Goal: Task Accomplishment & Management: Manage account settings

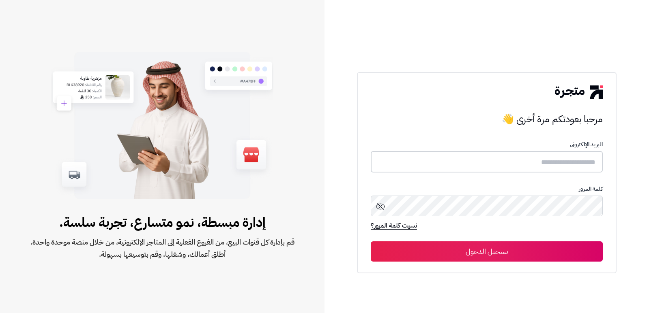
click at [526, 152] on input "text" at bounding box center [487, 161] width 232 height 21
type input "*"
type input "****"
click at [371, 242] on button "تسجيل الدخول" at bounding box center [487, 252] width 232 height 20
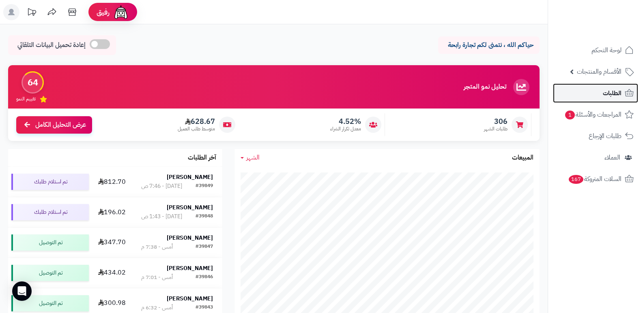
click at [626, 93] on icon at bounding box center [629, 93] width 10 height 10
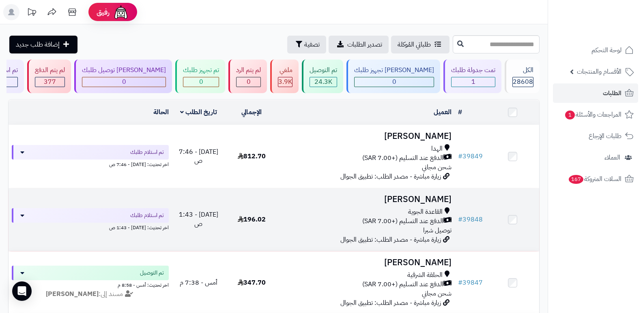
click at [430, 196] on h3 "[PERSON_NAME]" at bounding box center [366, 199] width 170 height 9
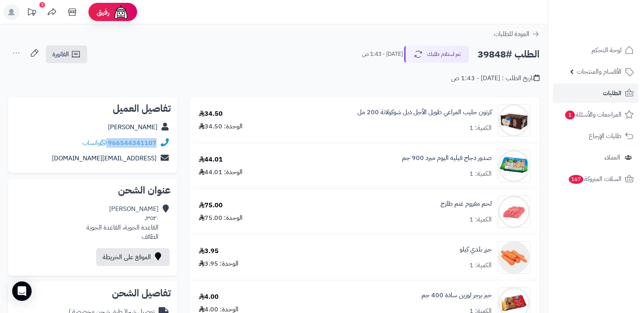
drag, startPoint x: 109, startPoint y: 144, endPoint x: 158, endPoint y: 141, distance: 49.5
click at [158, 141] on div "966544341107 واتساب" at bounding box center [93, 143] width 156 height 16
copy div "966544341107"
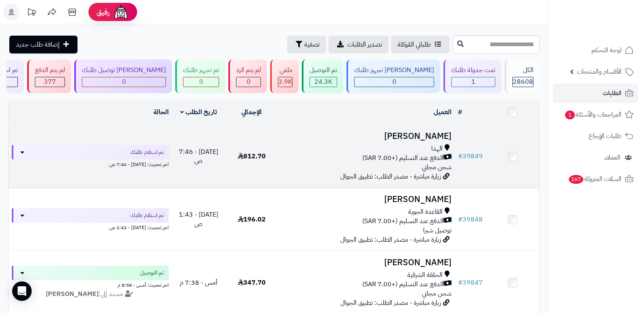
click at [434, 135] on h3 "[PERSON_NAME]" at bounding box center [366, 136] width 170 height 9
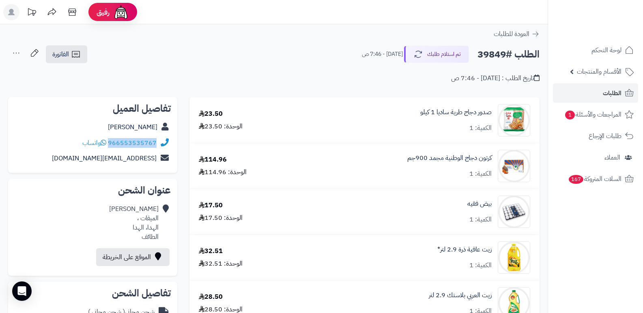
drag, startPoint x: 109, startPoint y: 142, endPoint x: 161, endPoint y: 144, distance: 52.3
click at [161, 144] on div "966553535767 واتساب" at bounding box center [93, 143] width 156 height 16
copy div "966553535767"
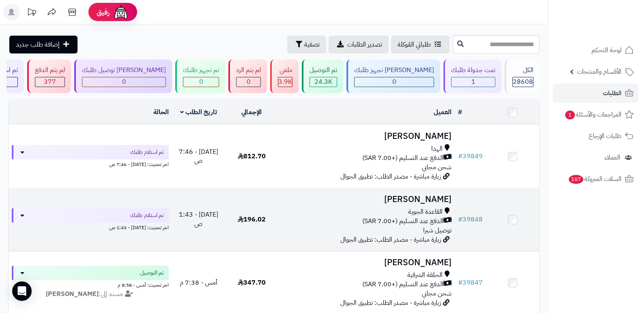
click at [410, 204] on h3 "[PERSON_NAME]" at bounding box center [366, 199] width 170 height 9
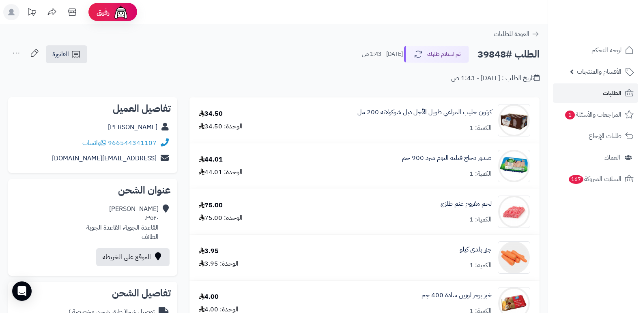
click at [634, 235] on nav "لوحة التحكم الأقسام والمنتجات المنتجات الأقسام الماركات مواصفات المنتجات مواصفا…" at bounding box center [594, 166] width 95 height 313
drag, startPoint x: 108, startPoint y: 142, endPoint x: 156, endPoint y: 143, distance: 48.2
click at [156, 143] on div "966544341107 واتساب" at bounding box center [93, 143] width 156 height 16
copy div "966544341107"
click at [430, 54] on button "تم استلام طلبك" at bounding box center [436, 53] width 65 height 17
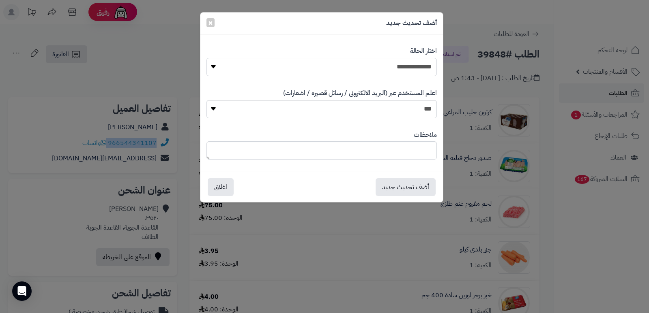
click at [395, 71] on select "**********" at bounding box center [321, 67] width 230 height 18
select select "*"
click at [206, 58] on select "**********" at bounding box center [321, 67] width 230 height 18
click at [405, 187] on button "أضف تحديث جديد" at bounding box center [405, 187] width 60 height 18
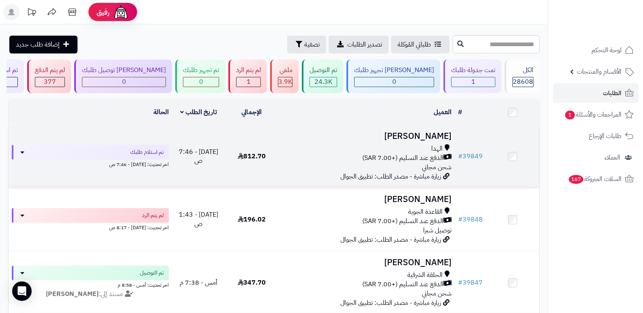
click at [421, 128] on td "أبو خالد خالد الهدا الدفع عند التسليم (+7.00 SAR) شحن مجاني زيارة مباشرة - مصدر…" at bounding box center [366, 156] width 177 height 63
click at [433, 132] on h3 "[PERSON_NAME]" at bounding box center [366, 136] width 170 height 9
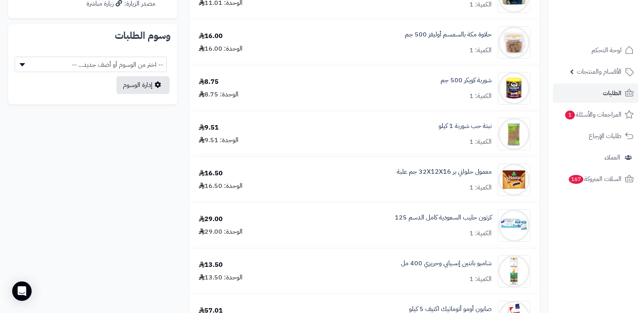
scroll to position [446, 0]
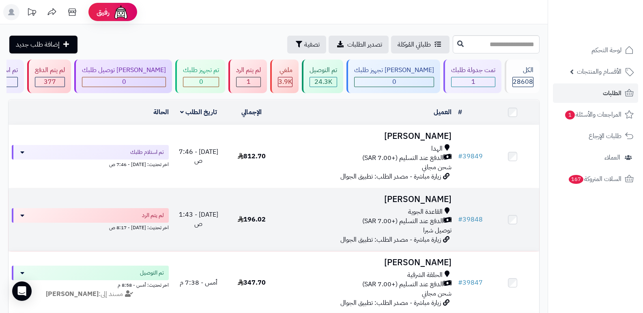
click at [414, 204] on h3 "[PERSON_NAME]" at bounding box center [366, 199] width 170 height 9
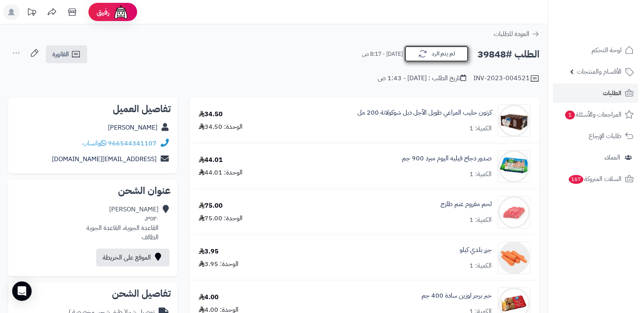
click at [450, 49] on button "لم يتم الرد" at bounding box center [436, 53] width 65 height 17
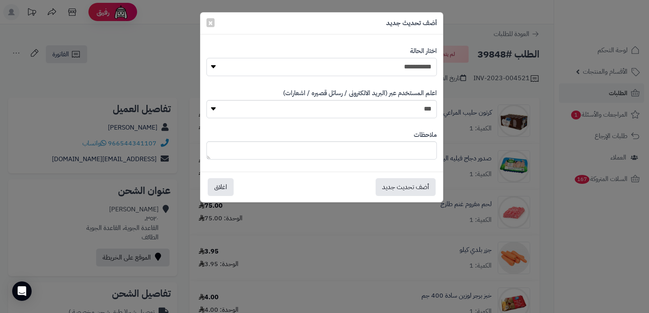
click at [423, 64] on select "**********" at bounding box center [321, 67] width 230 height 18
select select "*"
click at [206, 58] on select "**********" at bounding box center [321, 67] width 230 height 18
click at [378, 157] on textarea at bounding box center [321, 150] width 230 height 18
type textarea "**********"
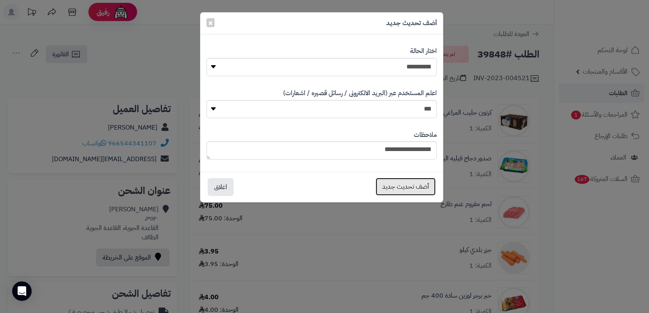
click at [387, 186] on button "أضف تحديث جديد" at bounding box center [405, 187] width 60 height 18
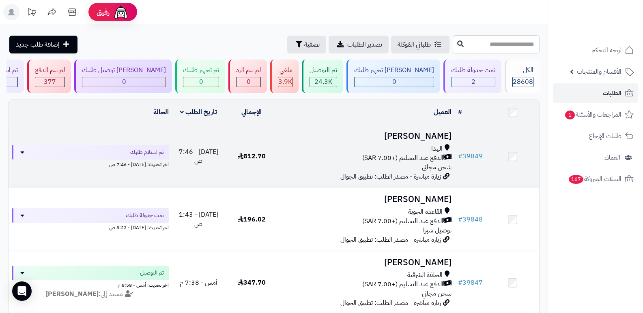
click at [428, 135] on h3 "[PERSON_NAME]" at bounding box center [366, 136] width 170 height 9
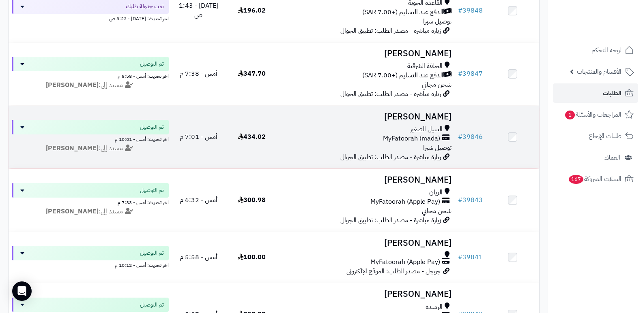
scroll to position [284, 0]
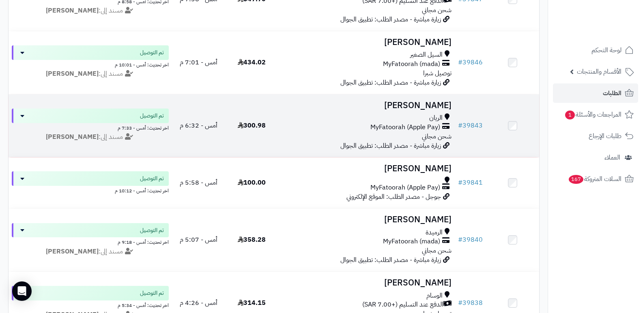
click at [430, 107] on h3 "[PERSON_NAME]" at bounding box center [366, 105] width 170 height 9
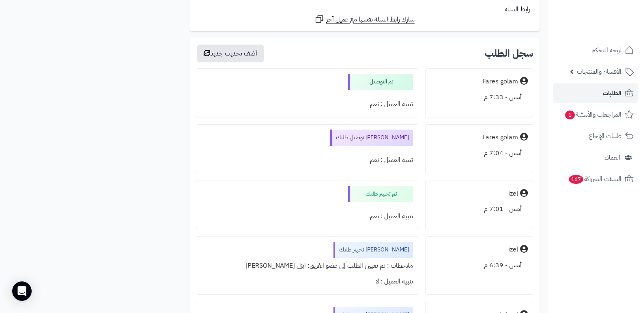
scroll to position [770, 0]
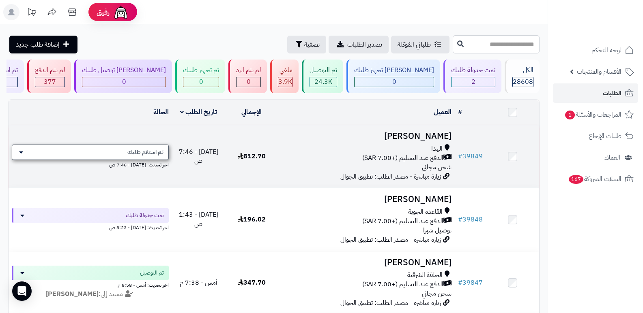
click at [77, 150] on div "تم استلام طلبك" at bounding box center [90, 152] width 157 height 15
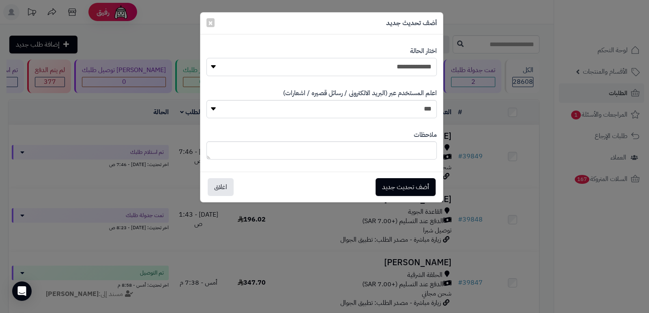
click at [407, 72] on select "**********" at bounding box center [321, 67] width 230 height 18
select select "*"
click at [206, 58] on select "**********" at bounding box center [321, 67] width 230 height 18
click at [402, 189] on button "أضف تحديث جديد" at bounding box center [405, 187] width 60 height 18
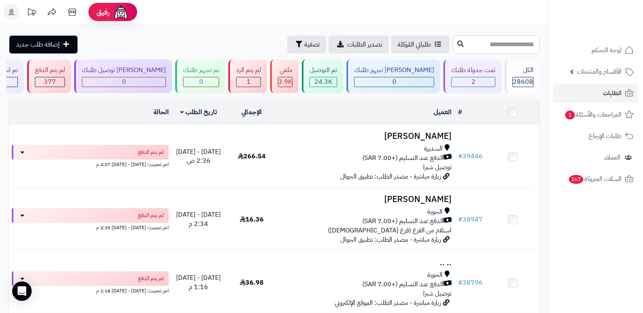
click at [506, 47] on input "text" at bounding box center [495, 44] width 87 height 18
type input "*****"
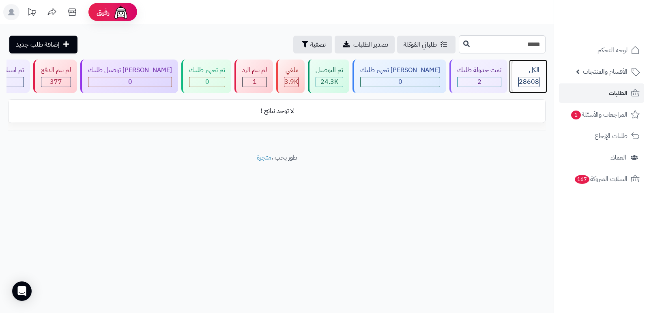
click at [527, 75] on div "الكل 28608" at bounding box center [527, 77] width 35 height 34
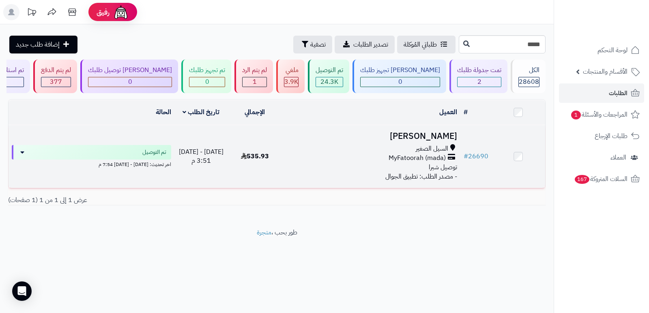
click at [428, 134] on h3 "مشعل الدعجاني" at bounding box center [371, 136] width 172 height 9
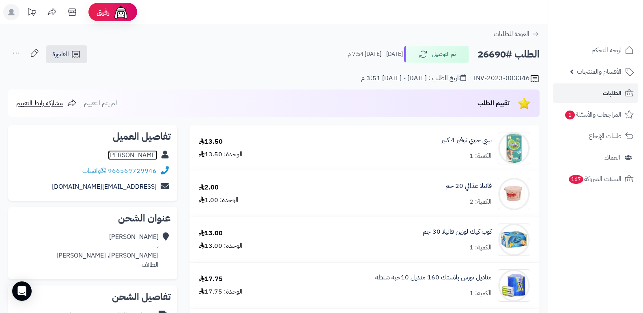
click at [139, 154] on link "مشعل الدعجاني" at bounding box center [132, 155] width 49 height 10
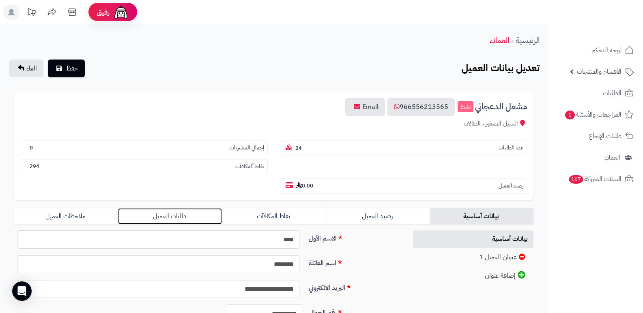
click at [169, 220] on link "طلبات العميل" at bounding box center [170, 216] width 104 height 16
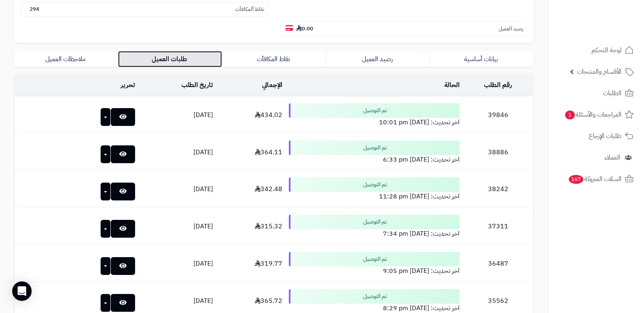
scroll to position [162, 0]
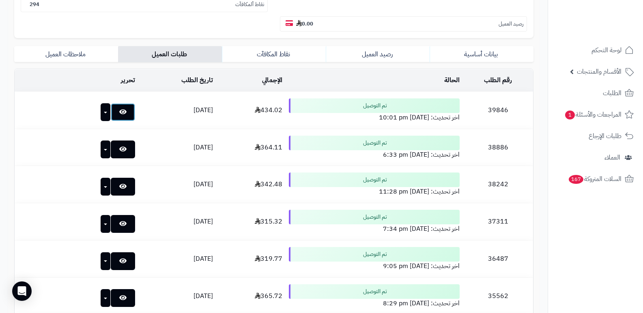
click at [119, 110] on icon at bounding box center [122, 112] width 7 height 6
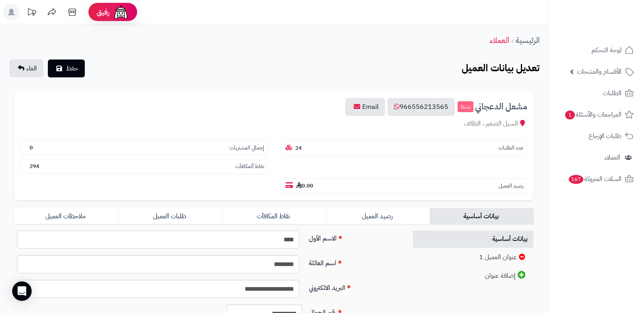
scroll to position [162, 0]
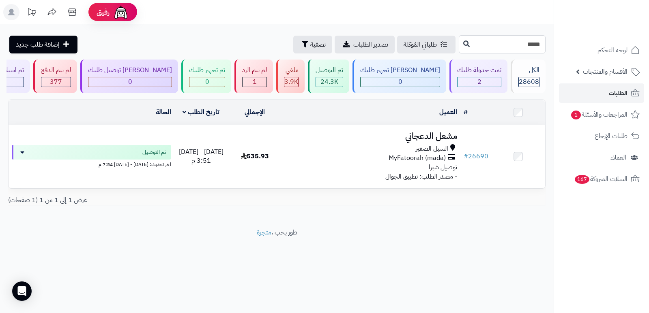
click at [531, 47] on input "*****" at bounding box center [502, 44] width 87 height 18
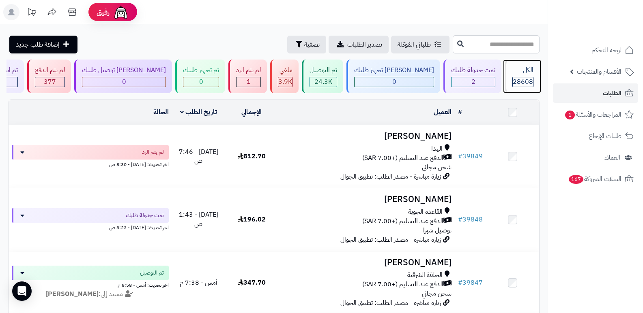
click at [513, 74] on div "الكل" at bounding box center [522, 70] width 21 height 9
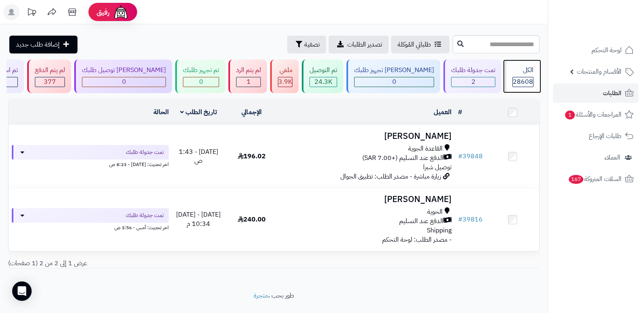
click at [523, 72] on div "الكل" at bounding box center [522, 70] width 21 height 9
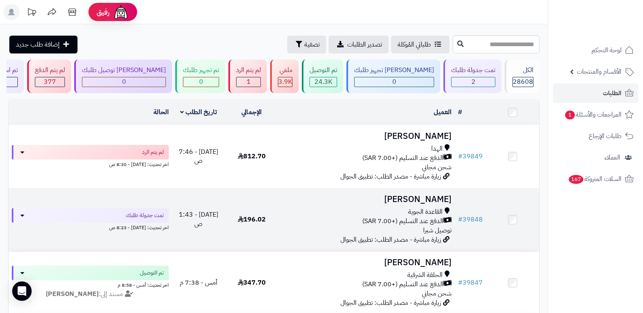
click at [433, 195] on h3 "حاتم السلمي" at bounding box center [366, 199] width 170 height 9
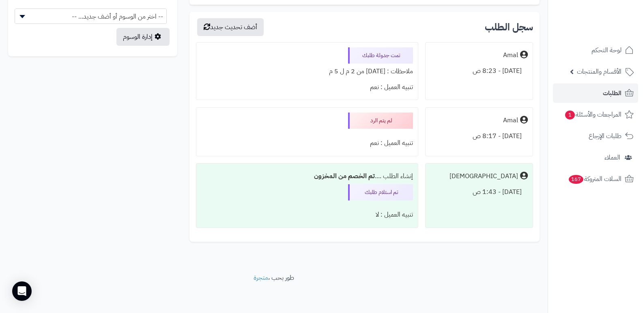
scroll to position [494, 0]
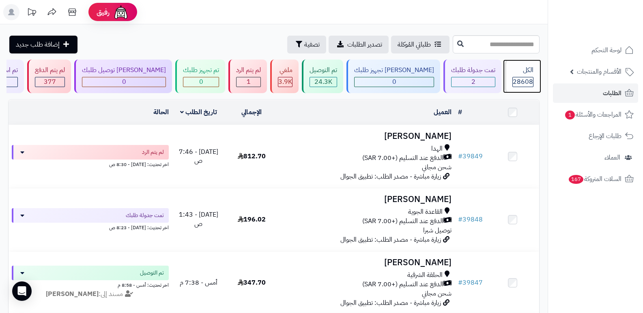
click at [522, 79] on span "28608" at bounding box center [522, 82] width 20 height 10
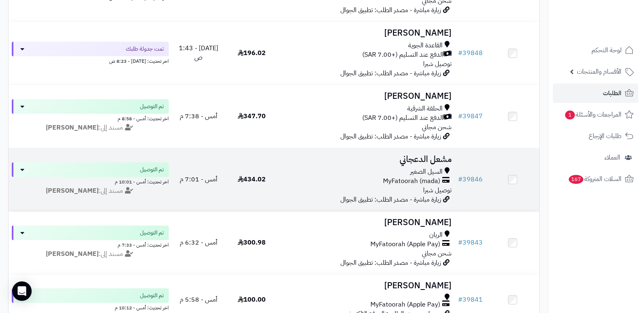
scroll to position [284, 0]
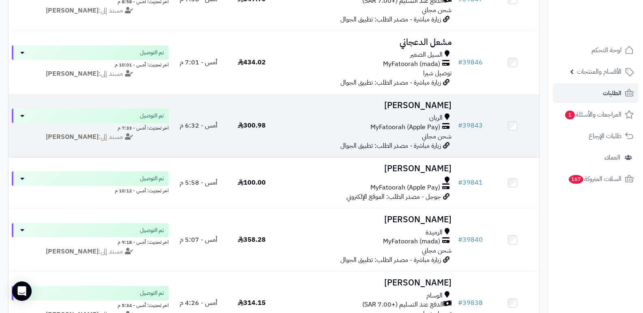
click at [408, 109] on h3 "عبدالرحمن الجعيد" at bounding box center [366, 105] width 170 height 9
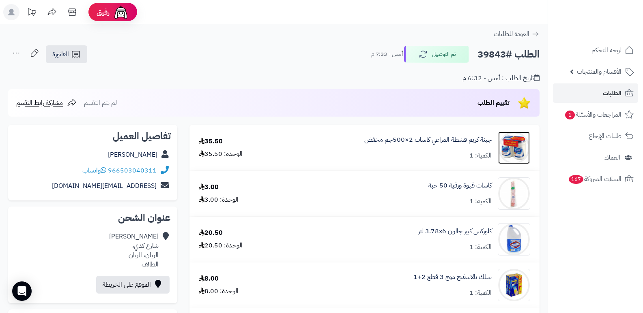
click at [510, 155] on img at bounding box center [514, 148] width 32 height 32
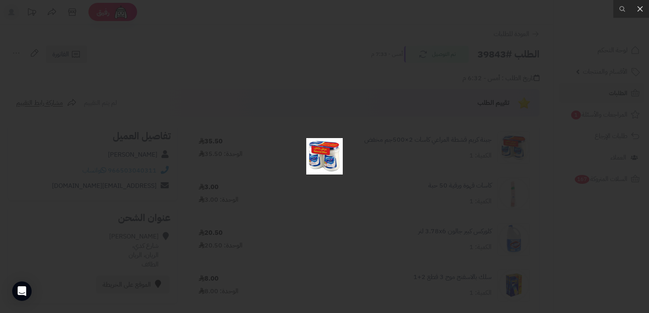
click at [555, 253] on div at bounding box center [324, 156] width 649 height 313
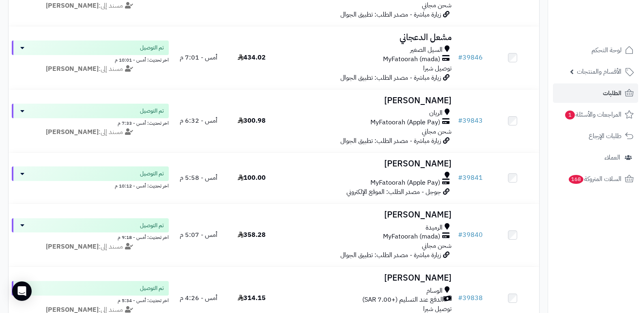
scroll to position [284, 0]
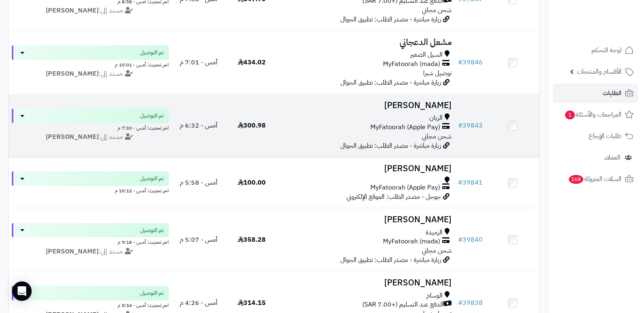
click at [432, 104] on h3 "[PERSON_NAME]" at bounding box center [366, 105] width 170 height 9
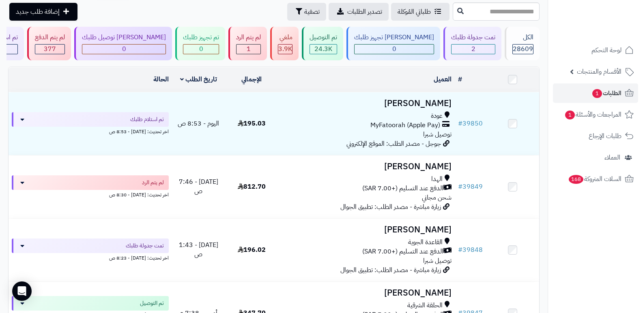
scroll to position [22, 0]
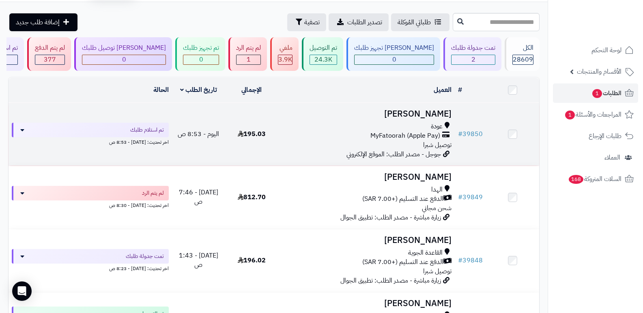
click at [419, 114] on h3 "[PERSON_NAME]" at bounding box center [366, 113] width 170 height 9
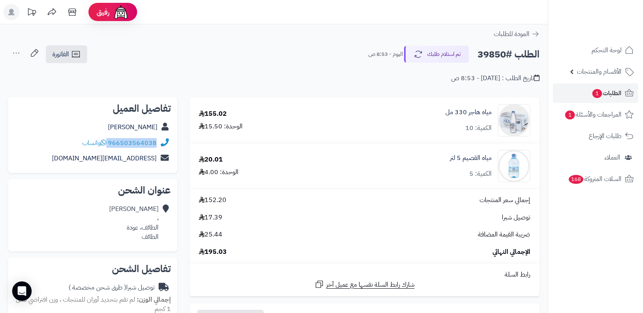
drag, startPoint x: 109, startPoint y: 141, endPoint x: 161, endPoint y: 142, distance: 52.7
click at [161, 142] on div "966503564038 واتساب" at bounding box center [93, 143] width 156 height 16
copy div "966503564038"
click at [444, 61] on button "تم استلام طلبك" at bounding box center [436, 53] width 65 height 17
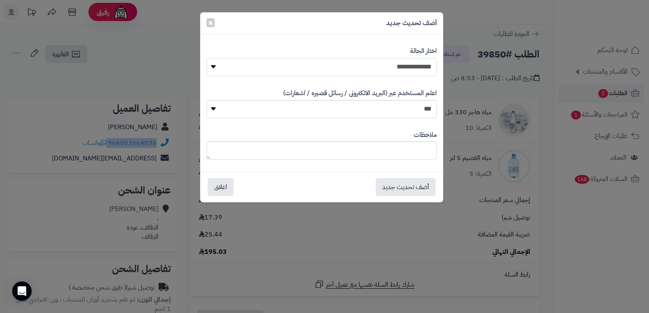
click at [399, 69] on select "**********" at bounding box center [321, 67] width 230 height 18
select select "*"
click at [206, 58] on select "**********" at bounding box center [321, 67] width 230 height 18
click at [404, 143] on textarea at bounding box center [321, 150] width 230 height 18
type textarea "**********"
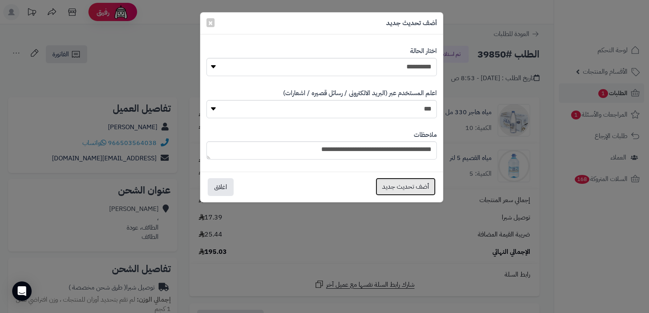
click at [393, 185] on button "أضف تحديث جديد" at bounding box center [405, 187] width 60 height 18
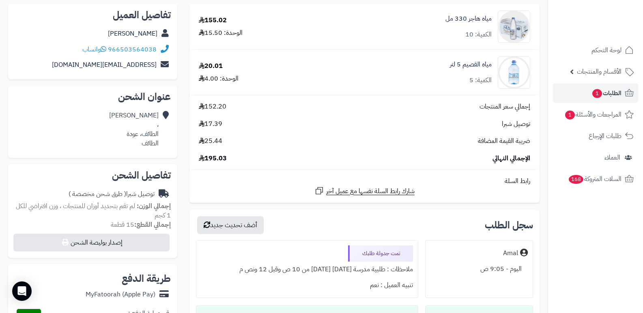
scroll to position [203, 0]
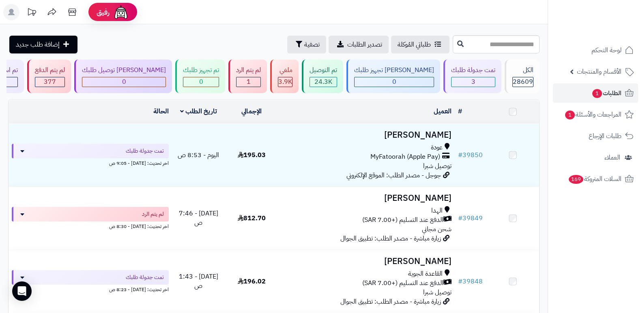
scroll to position [22, 0]
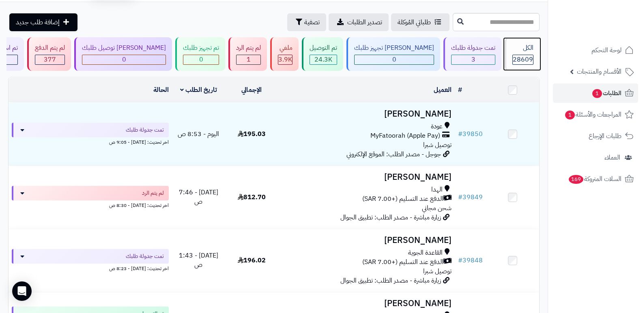
click at [518, 51] on div "الكل" at bounding box center [522, 47] width 21 height 9
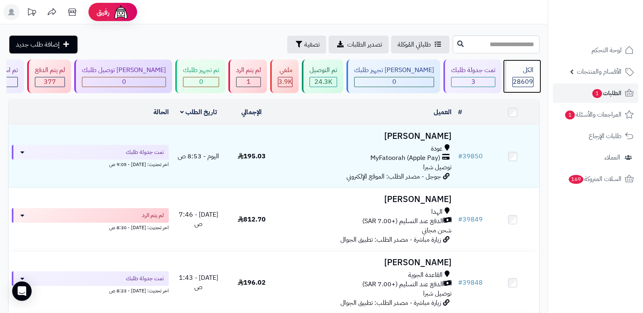
click at [517, 75] on div "الكل 28609" at bounding box center [521, 77] width 35 height 34
click at [527, 69] on div "الكل" at bounding box center [522, 70] width 21 height 9
click at [518, 85] on span "28609" at bounding box center [522, 82] width 20 height 10
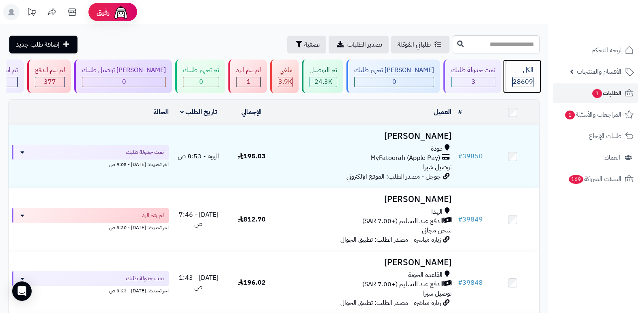
click at [527, 67] on div "الكل" at bounding box center [522, 70] width 21 height 9
click at [524, 73] on div "الكل" at bounding box center [522, 70] width 21 height 9
click at [515, 77] on span "28609" at bounding box center [522, 82] width 20 height 10
click at [614, 98] on span "الطلبات 1" at bounding box center [606, 93] width 30 height 11
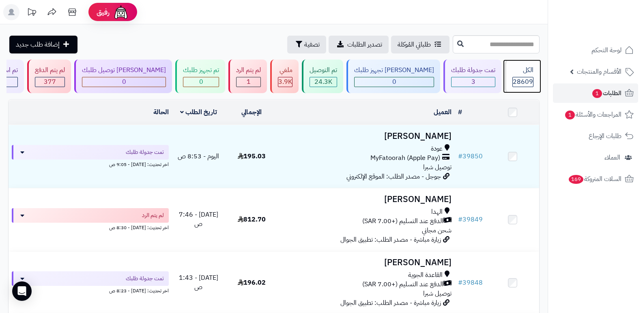
click at [514, 75] on div "الكل 28609" at bounding box center [521, 77] width 35 height 34
click at [527, 66] on div "الكل" at bounding box center [522, 70] width 21 height 9
click at [526, 71] on div "الكل" at bounding box center [522, 70] width 21 height 9
click at [517, 79] on span "28609" at bounding box center [522, 82] width 20 height 10
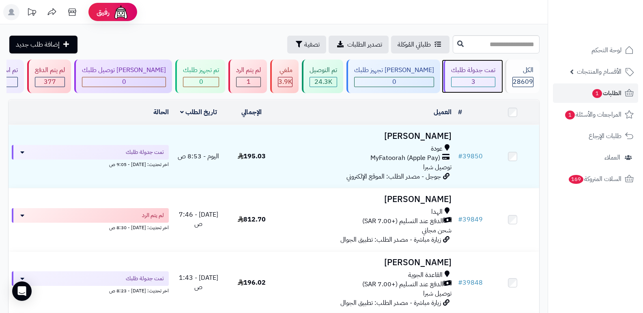
click at [463, 82] on div "3" at bounding box center [472, 81] width 43 height 9
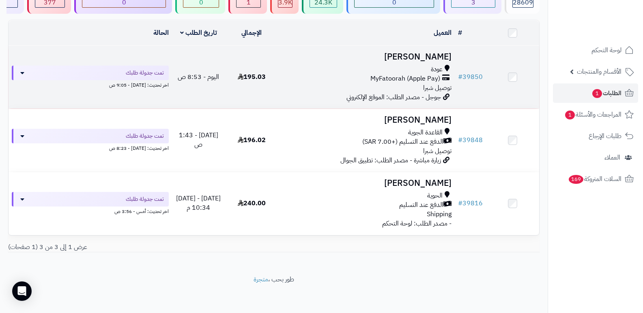
scroll to position [80, 0]
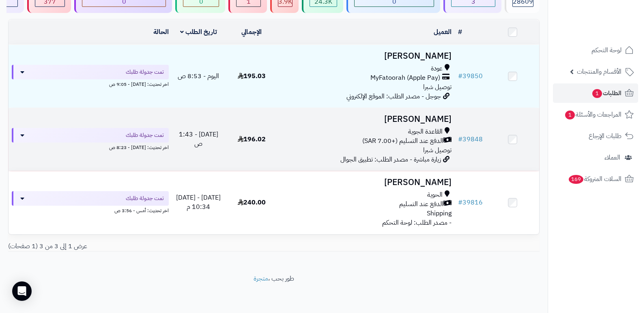
click at [429, 117] on h3 "[PERSON_NAME]" at bounding box center [366, 119] width 170 height 9
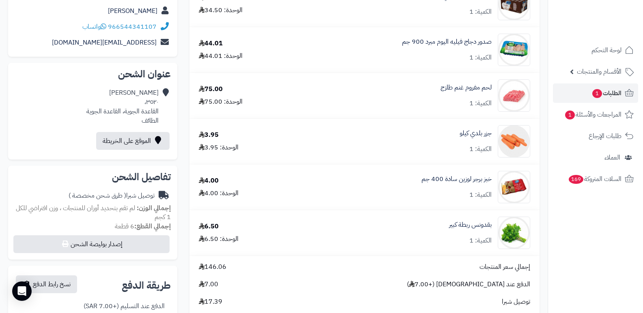
scroll to position [41, 0]
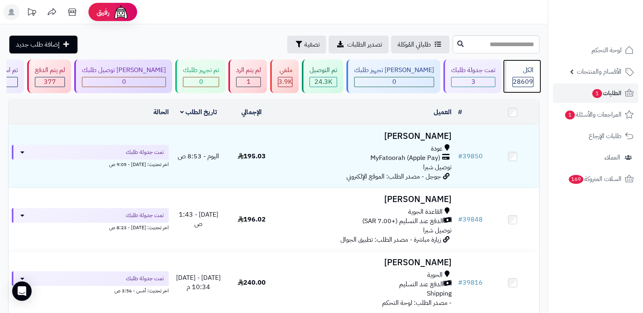
click at [507, 71] on div "الكل 28609" at bounding box center [521, 77] width 35 height 34
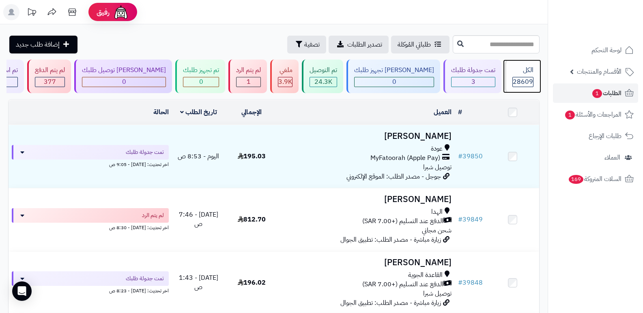
click at [523, 77] on span "28609" at bounding box center [522, 82] width 20 height 10
click at [526, 75] on div "الكل 28609" at bounding box center [521, 77] width 35 height 34
click at [521, 76] on div "الكل 28609" at bounding box center [521, 77] width 35 height 34
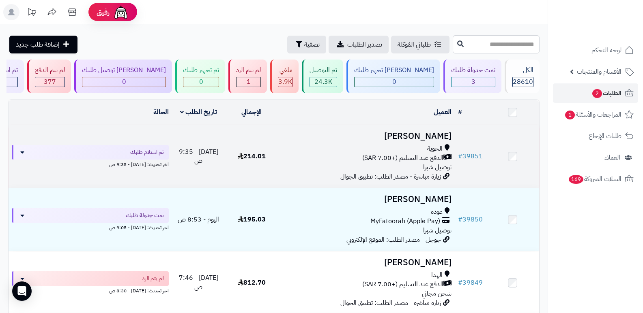
click at [416, 133] on h3 "ALharthi ALharthi" at bounding box center [366, 136] width 170 height 9
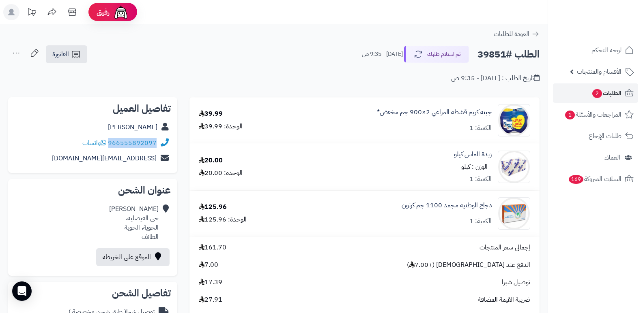
drag, startPoint x: 109, startPoint y: 143, endPoint x: 180, endPoint y: 141, distance: 71.4
copy div "966555892097"
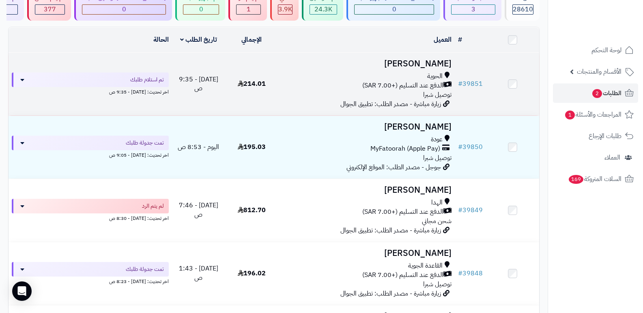
scroll to position [81, 0]
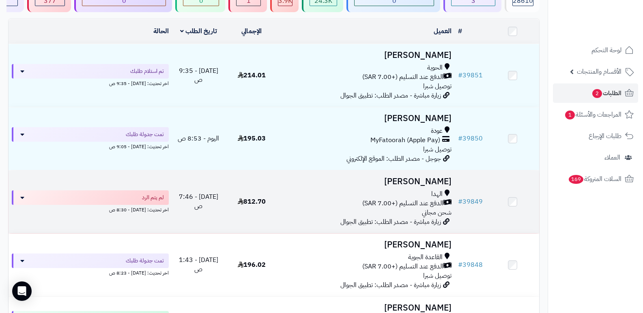
click at [448, 182] on h3 "[PERSON_NAME]" at bounding box center [366, 181] width 170 height 9
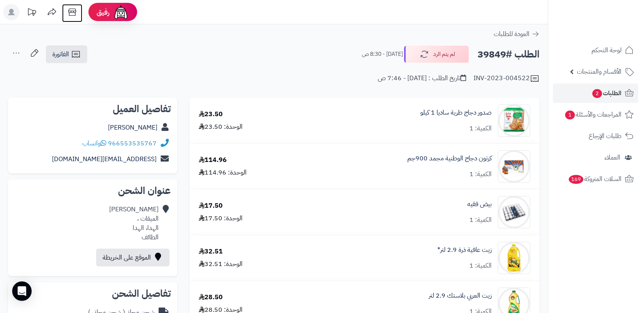
click at [71, 10] on icon at bounding box center [72, 12] width 16 height 16
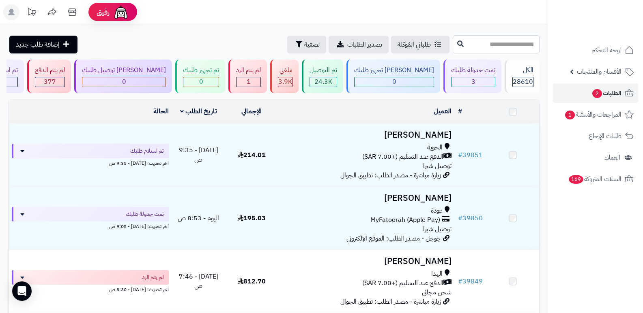
scroll to position [81, 0]
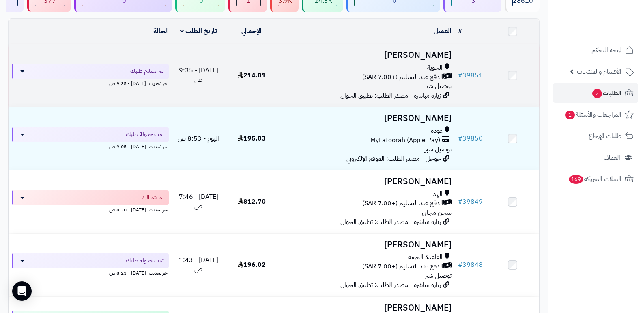
click at [435, 52] on h3 "[PERSON_NAME]" at bounding box center [366, 55] width 170 height 9
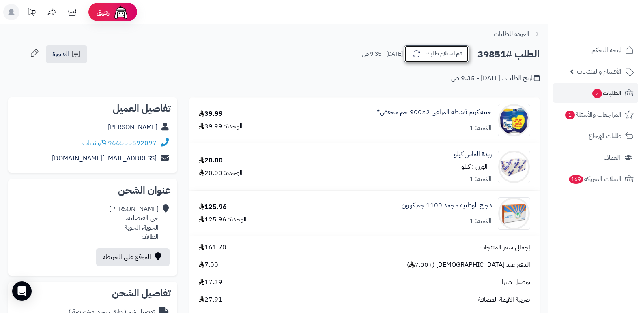
click at [457, 54] on button "تم استلام طلبك" at bounding box center [436, 53] width 65 height 17
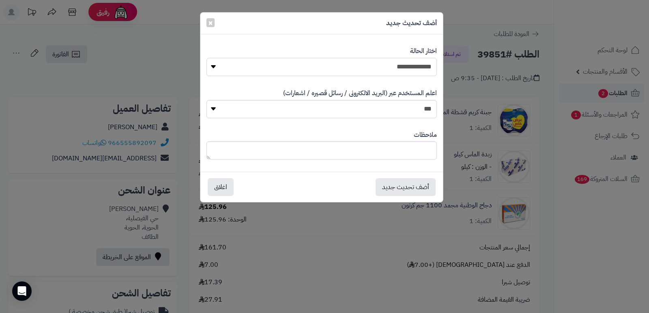
click at [403, 65] on select "**********" at bounding box center [321, 67] width 230 height 18
select select "*"
click at [206, 58] on select "**********" at bounding box center [321, 67] width 230 height 18
click at [407, 155] on textarea at bounding box center [321, 150] width 230 height 18
type textarea "***"
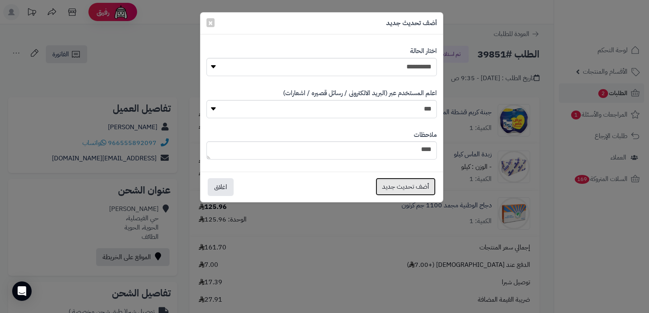
click at [400, 182] on button "أضف تحديث جديد" at bounding box center [405, 187] width 60 height 18
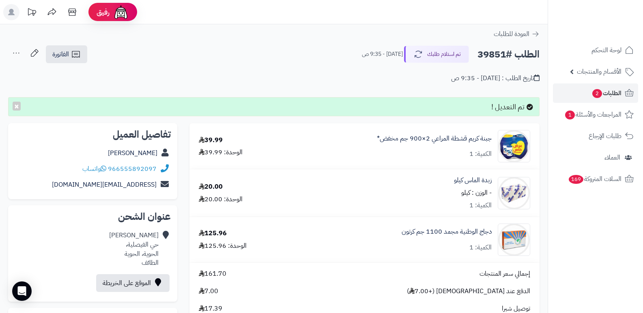
click at [17, 47] on icon at bounding box center [16, 53] width 16 height 16
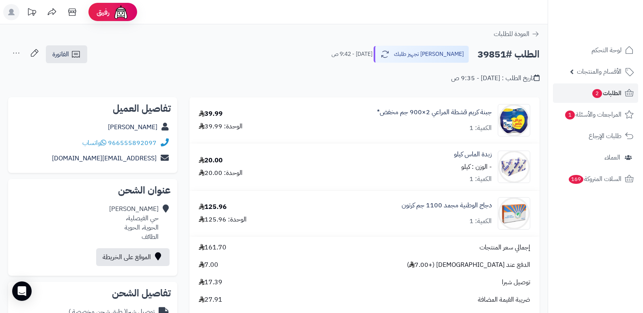
click at [17, 54] on icon at bounding box center [16, 53] width 16 height 16
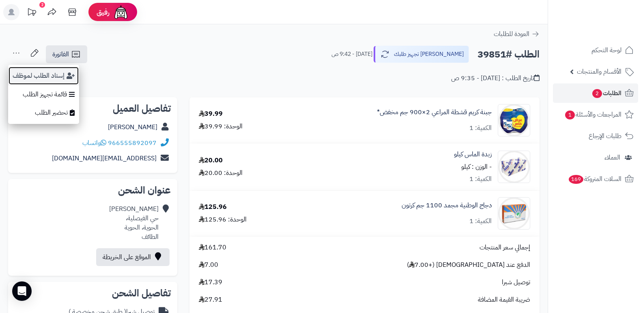
click at [19, 70] on button "إسناد الطلب لموظف" at bounding box center [43, 75] width 71 height 19
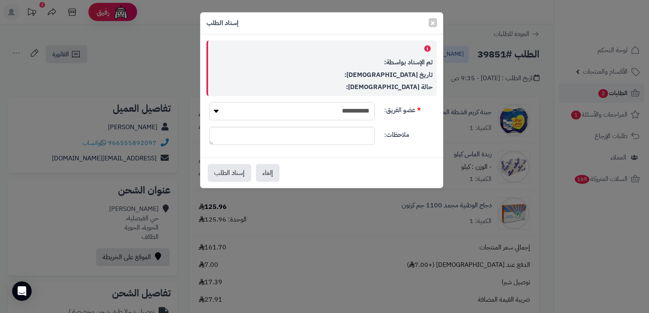
click at [333, 110] on select "**********" at bounding box center [291, 111] width 165 height 18
select select "**"
click at [209, 102] on select "**********" at bounding box center [291, 111] width 165 height 18
click at [221, 171] on button "إسناد الطلب" at bounding box center [229, 173] width 43 height 18
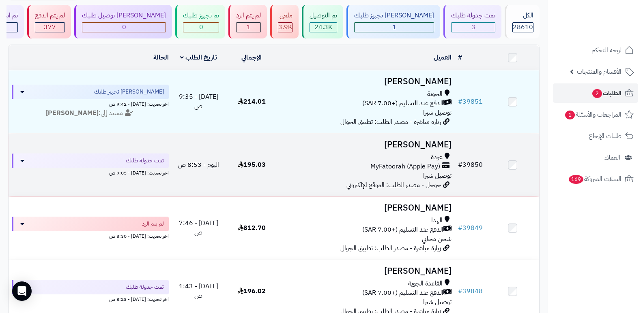
scroll to position [41, 0]
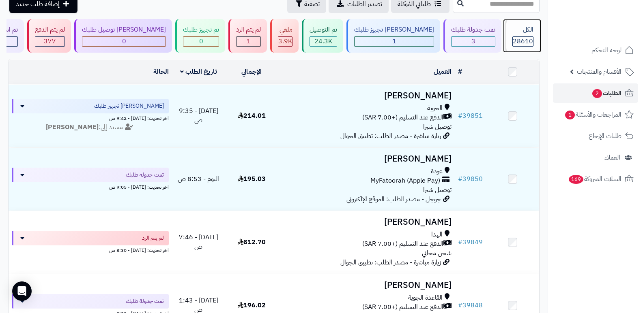
click at [529, 39] on span "28610" at bounding box center [522, 41] width 20 height 10
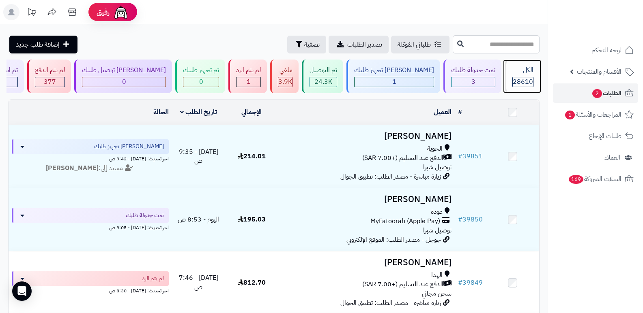
click at [516, 76] on div "الكل 28610" at bounding box center [521, 77] width 35 height 34
click at [516, 78] on span "28610" at bounding box center [522, 82] width 20 height 10
click at [525, 69] on div "الكل" at bounding box center [522, 70] width 21 height 9
click at [522, 64] on div "الكل 28610" at bounding box center [521, 77] width 35 height 34
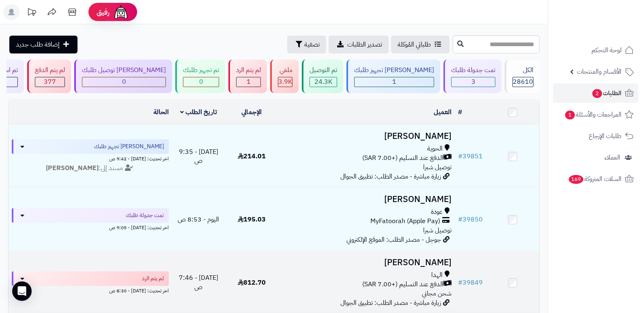
scroll to position [41, 0]
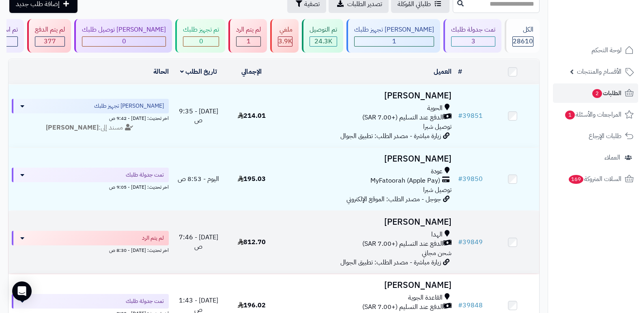
click at [424, 219] on h3 "[PERSON_NAME]" at bounding box center [366, 222] width 170 height 9
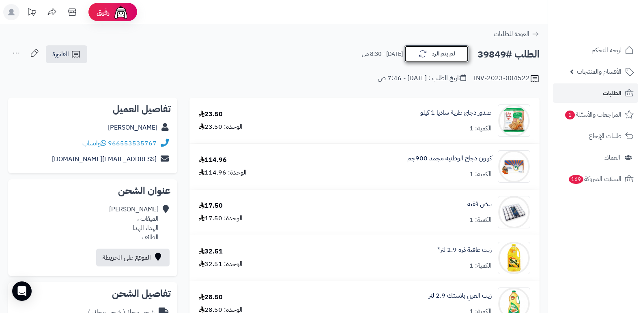
click at [444, 56] on button "لم يتم الرد" at bounding box center [436, 53] width 65 height 17
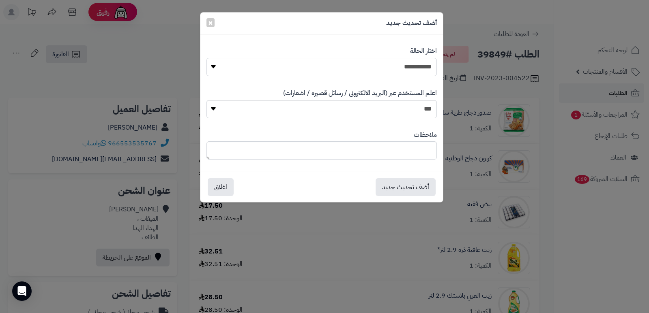
click at [417, 59] on select "**********" at bounding box center [321, 67] width 230 height 18
click at [206, 58] on select "**********" at bounding box center [321, 67] width 230 height 18
click at [409, 189] on button "أضف تحديث جديد" at bounding box center [405, 187] width 60 height 18
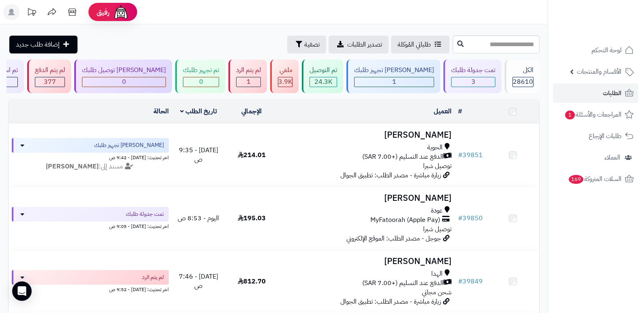
scroll to position [41, 0]
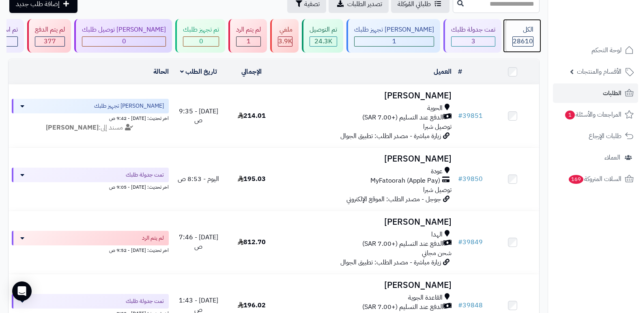
click at [524, 36] on span "28610" at bounding box center [522, 41] width 20 height 10
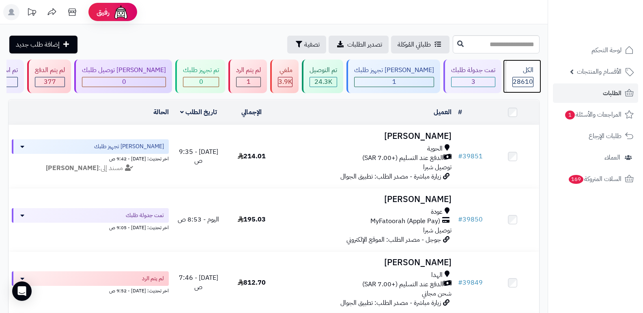
click at [512, 68] on div "الكل" at bounding box center [522, 70] width 21 height 9
click at [505, 65] on div "الكل 28610" at bounding box center [521, 77] width 35 height 34
click at [524, 73] on div "الكل" at bounding box center [522, 70] width 21 height 9
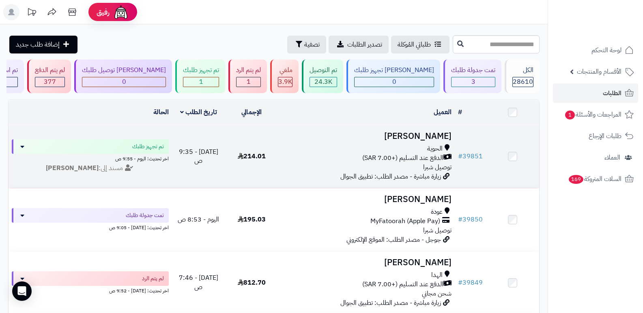
click at [412, 139] on h3 "[PERSON_NAME]" at bounding box center [366, 136] width 170 height 9
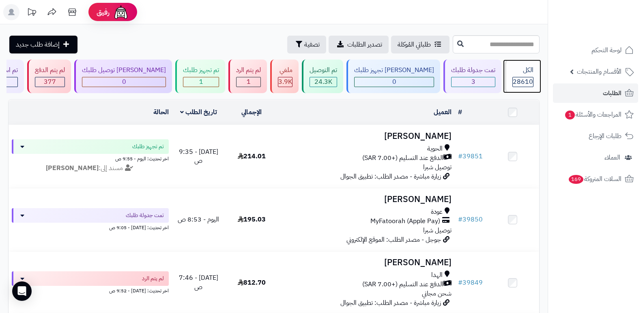
click at [529, 86] on span "28610" at bounding box center [522, 82] width 20 height 10
click at [529, 81] on span "28610" at bounding box center [522, 82] width 20 height 10
click at [519, 69] on div "الكل" at bounding box center [522, 70] width 21 height 9
click at [512, 77] on div "28610" at bounding box center [522, 82] width 21 height 10
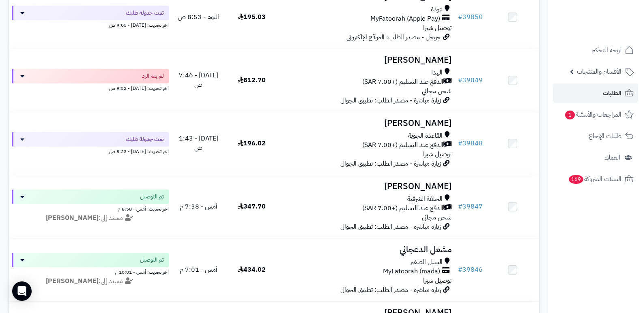
scroll to position [162, 0]
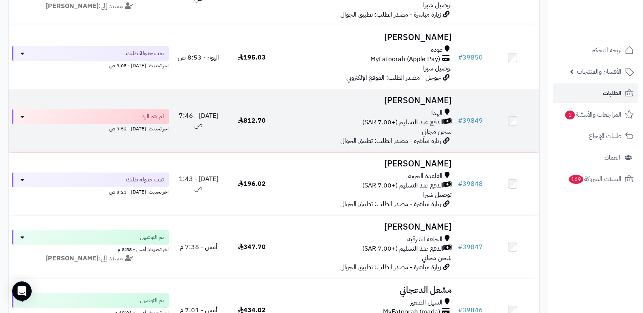
drag, startPoint x: 449, startPoint y: 88, endPoint x: 446, endPoint y: 93, distance: 5.4
click at [446, 93] on td "أبو خالد خالد الهدا الدفع عند التسليم (+7.00 SAR) شحن مجاني زيارة مباشرة - مصدر…" at bounding box center [366, 121] width 177 height 63
click at [433, 98] on h3 "[PERSON_NAME]" at bounding box center [366, 100] width 170 height 9
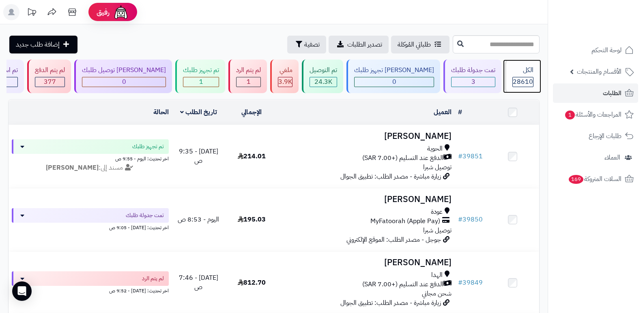
click at [514, 73] on div "الكل" at bounding box center [522, 70] width 21 height 9
click at [521, 65] on div "الكل 28610" at bounding box center [521, 77] width 35 height 34
click at [523, 65] on div "الكل 28610" at bounding box center [521, 77] width 35 height 34
click at [519, 70] on div "الكل" at bounding box center [522, 70] width 21 height 9
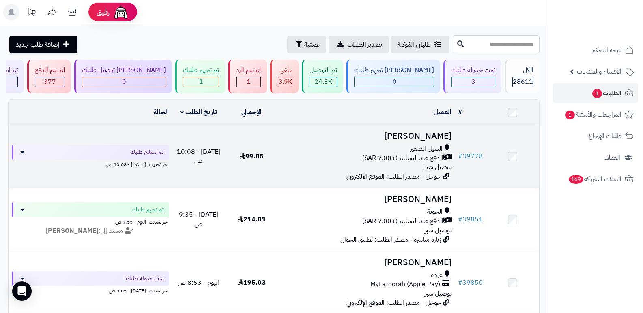
click at [422, 135] on h3 "[PERSON_NAME]" at bounding box center [366, 136] width 170 height 9
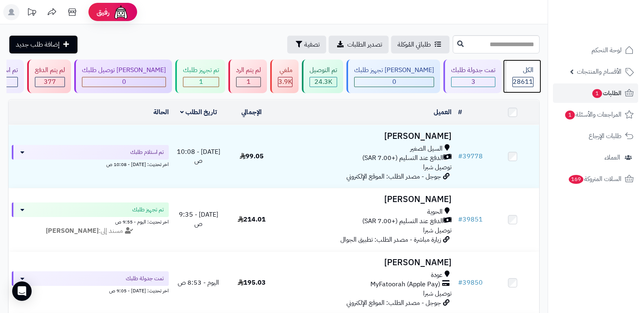
click at [528, 83] on span "28611" at bounding box center [522, 82] width 20 height 10
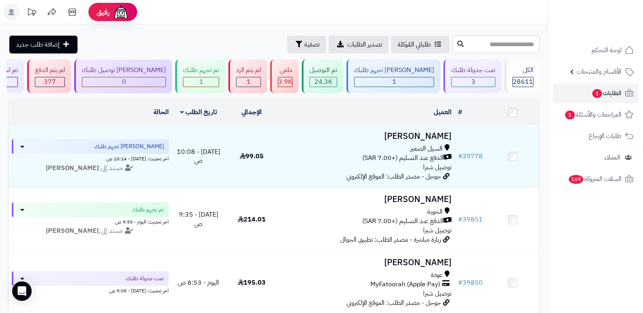
click at [462, 12] on header "رفيق ! الطلبات معالجة مكتمل إرجاع المنتجات العملاء المتواجدون الان 29582 عملاء …" at bounding box center [321, 12] width 643 height 24
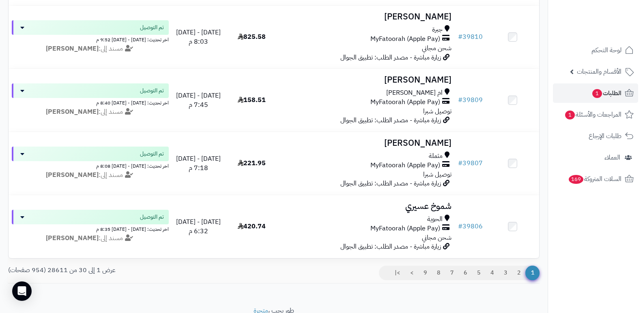
scroll to position [1790, 0]
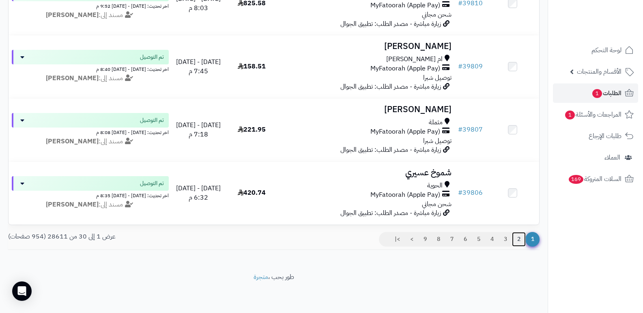
click at [516, 241] on link "2" at bounding box center [519, 239] width 14 height 15
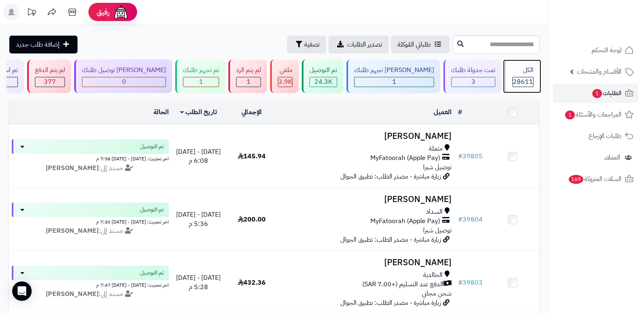
click at [523, 71] on div "الكل" at bounding box center [522, 70] width 21 height 9
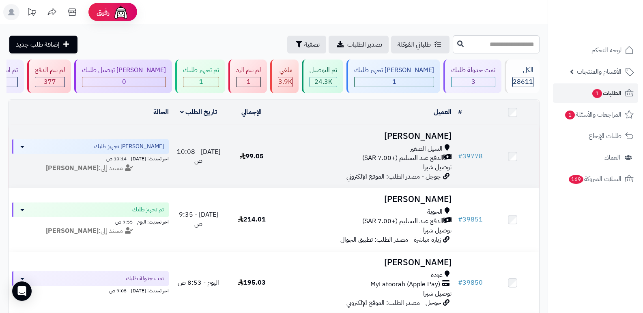
click at [437, 140] on h3 "[PERSON_NAME]" at bounding box center [366, 136] width 170 height 9
click at [428, 136] on h3 "[PERSON_NAME]" at bounding box center [366, 136] width 170 height 9
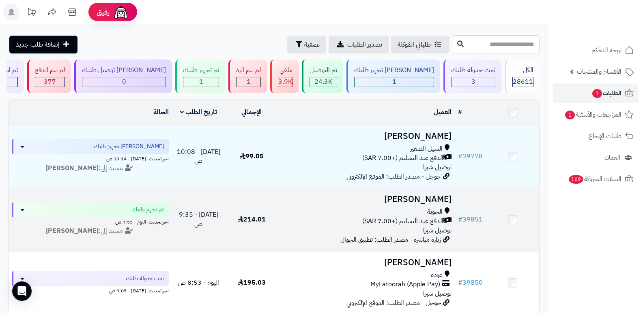
click at [436, 201] on h3 "[PERSON_NAME]" at bounding box center [366, 199] width 170 height 9
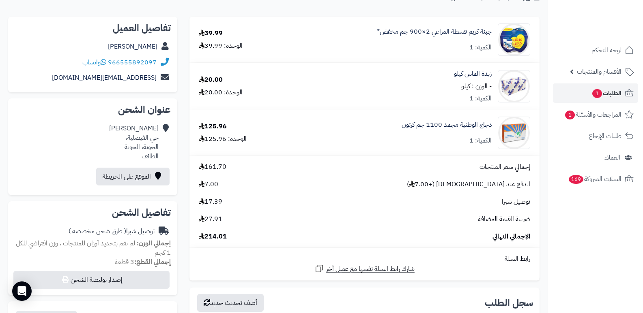
scroll to position [81, 0]
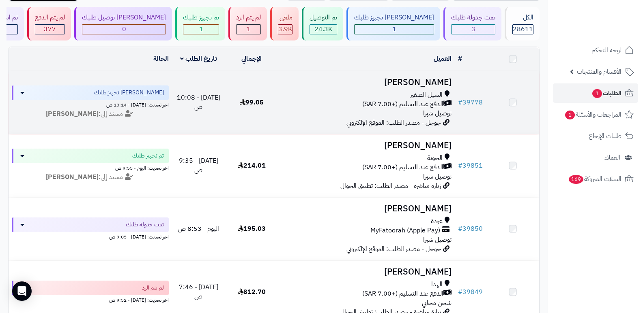
scroll to position [122, 0]
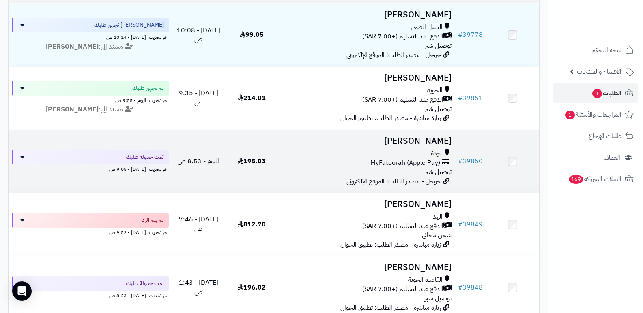
click at [435, 141] on h3 "سميحه الحارثي" at bounding box center [366, 141] width 170 height 9
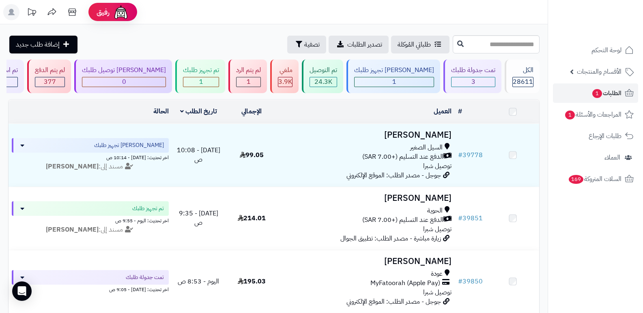
scroll to position [122, 0]
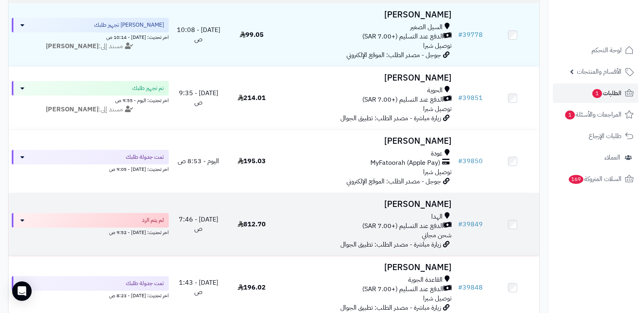
click at [426, 200] on h3 "أبو خالد خالد" at bounding box center [366, 204] width 170 height 9
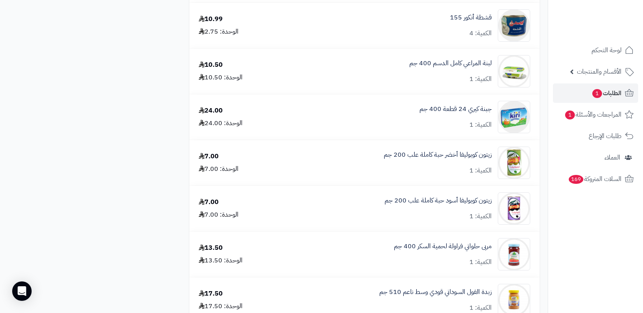
scroll to position [851, 0]
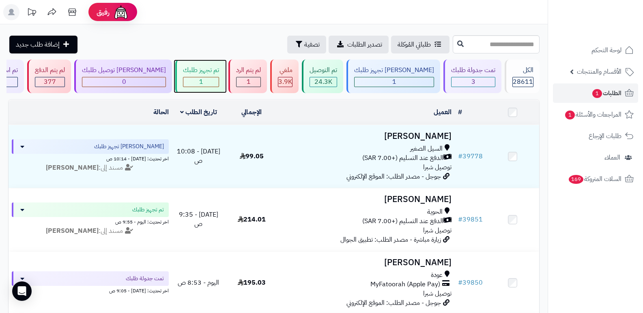
click at [203, 82] on span "1" at bounding box center [201, 82] width 4 height 10
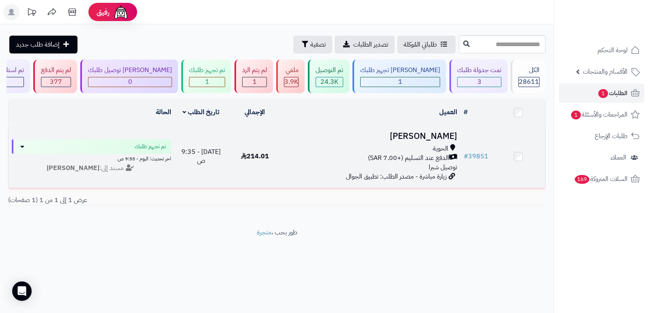
click at [416, 132] on h3 "[PERSON_NAME]" at bounding box center [371, 136] width 172 height 9
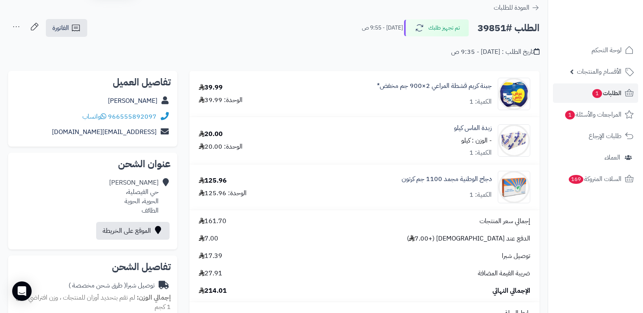
scroll to position [41, 0]
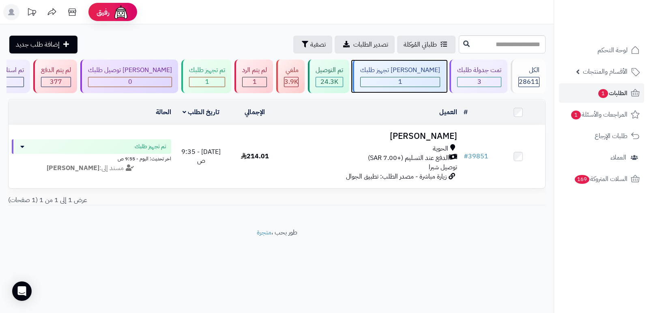
click at [414, 83] on div "1" at bounding box center [399, 81] width 79 height 9
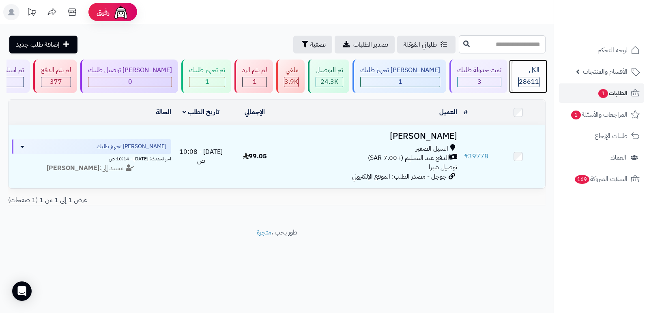
click at [527, 78] on span "28611" at bounding box center [528, 82] width 20 height 10
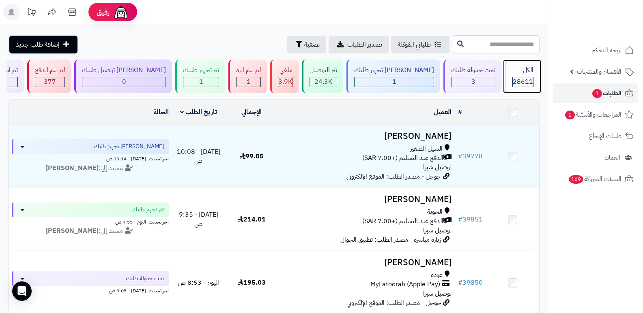
click at [515, 77] on span "28611" at bounding box center [522, 82] width 20 height 10
click at [528, 64] on div "الكل 28611" at bounding box center [521, 77] width 35 height 34
click at [522, 75] on div "الكل 28611" at bounding box center [521, 77] width 35 height 34
click at [522, 75] on div "الكل" at bounding box center [522, 70] width 21 height 9
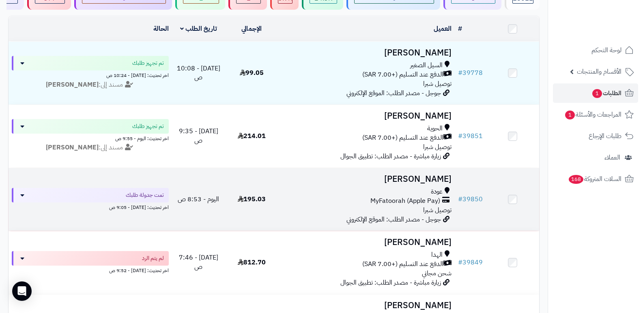
scroll to position [81, 0]
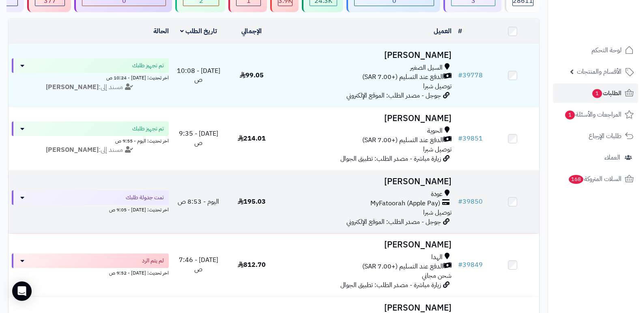
click at [422, 178] on h3 "[PERSON_NAME]" at bounding box center [366, 181] width 170 height 9
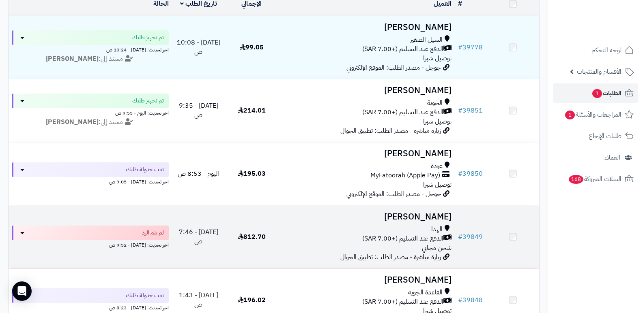
scroll to position [162, 0]
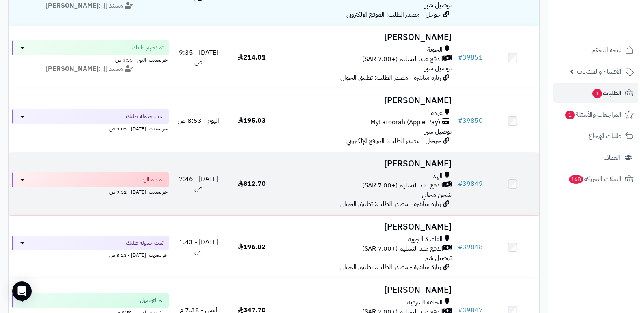
click at [438, 164] on h3 "[PERSON_NAME]" at bounding box center [366, 163] width 170 height 9
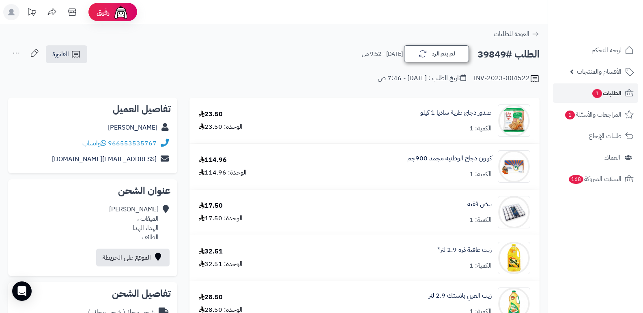
drag, startPoint x: 433, startPoint y: 65, endPoint x: 433, endPoint y: 61, distance: 4.1
click at [433, 63] on div "الطلب #39849 لم يتم الرد اليوم - 9:52 ص الفاتورة طباعة الفاتورة إرسال الفاتورة …" at bounding box center [273, 64] width 547 height 39
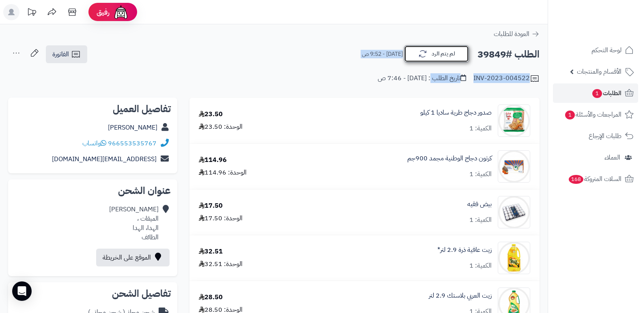
click at [432, 58] on button "لم يتم الرد" at bounding box center [436, 53] width 65 height 17
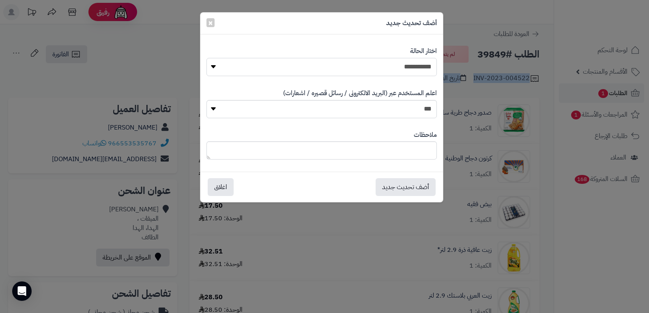
click at [394, 73] on select "**********" at bounding box center [321, 67] width 230 height 18
click at [579, 234] on div "**********" at bounding box center [324, 156] width 649 height 313
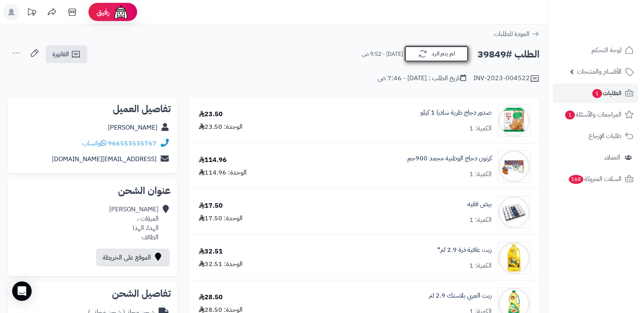
click at [425, 58] on icon "button" at bounding box center [423, 54] width 10 height 10
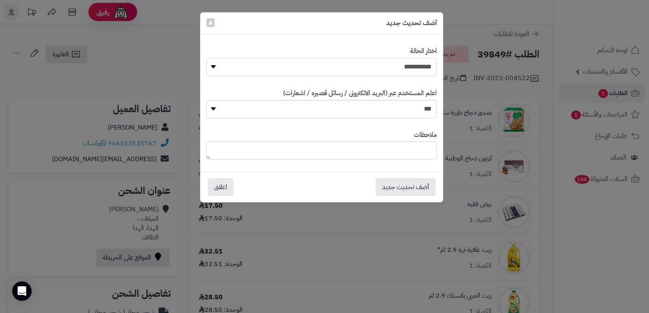
click at [422, 63] on select "**********" at bounding box center [321, 67] width 230 height 18
select select "*"
click at [206, 58] on select "**********" at bounding box center [321, 67] width 230 height 18
click at [405, 156] on textarea at bounding box center [321, 150] width 230 height 18
type textarea "****"
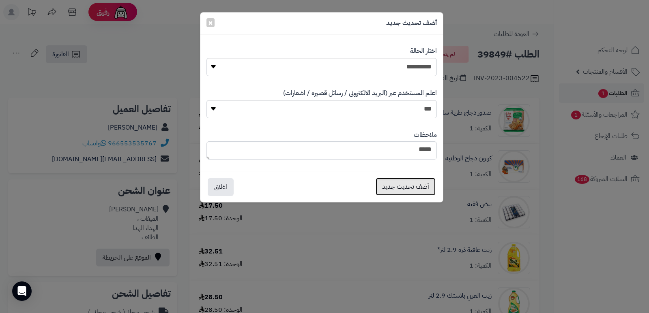
click at [385, 185] on button "أضف تحديث جديد" at bounding box center [405, 187] width 60 height 18
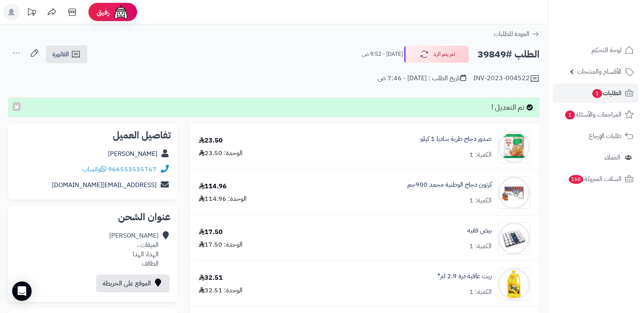
click at [13, 51] on icon at bounding box center [16, 53] width 16 height 16
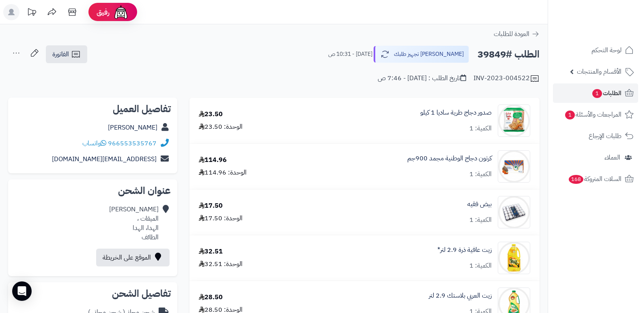
click at [14, 53] on icon at bounding box center [16, 53] width 16 height 16
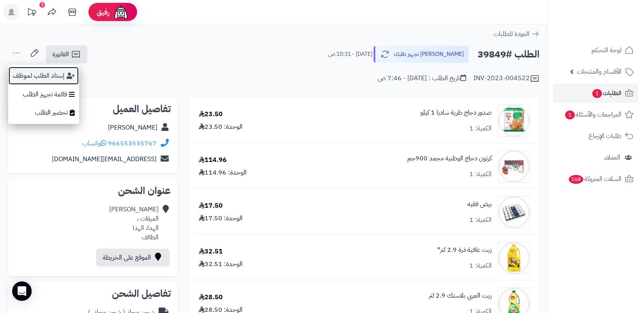
click at [40, 78] on button "إسناد الطلب لموظف" at bounding box center [43, 75] width 71 height 19
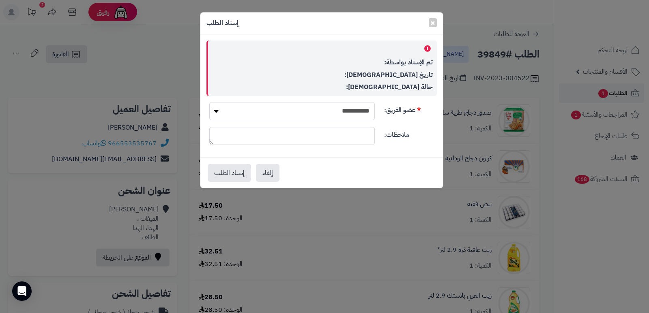
click at [328, 106] on select "**********" at bounding box center [291, 111] width 165 height 18
select select "**"
click at [209, 102] on select "**********" at bounding box center [291, 111] width 165 height 18
click at [231, 176] on button "إسناد الطلب" at bounding box center [229, 173] width 43 height 18
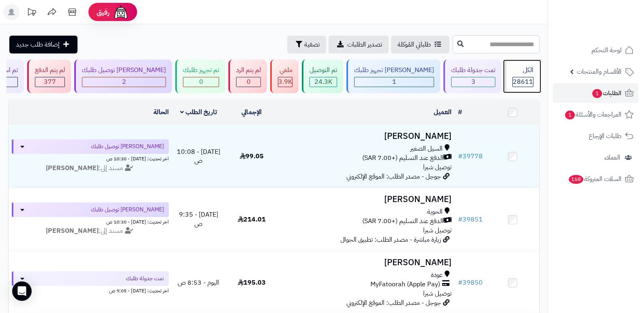
click at [527, 76] on div "الكل 28611" at bounding box center [521, 77] width 35 height 34
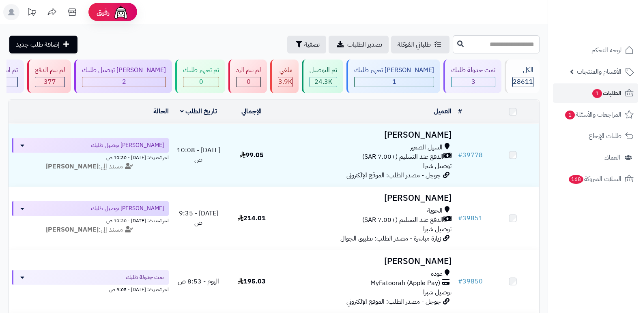
click at [435, 261] on h3 "[PERSON_NAME]" at bounding box center [366, 261] width 170 height 9
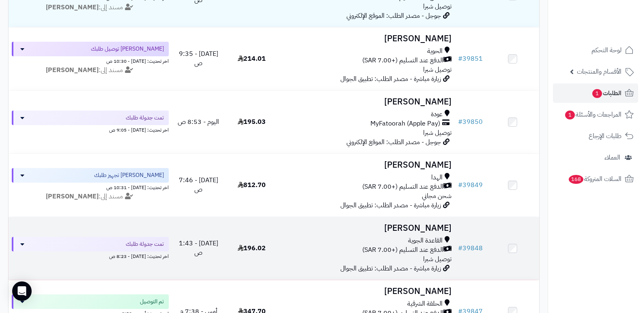
scroll to position [162, 0]
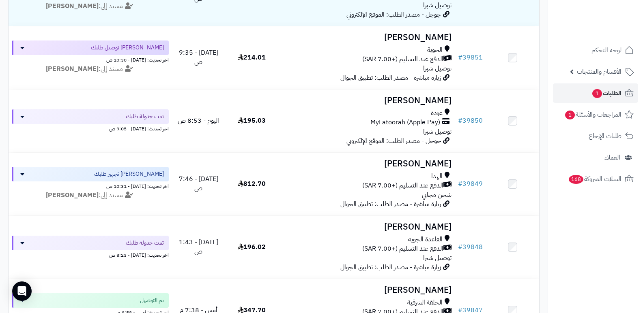
click at [591, 256] on nav "لوحة التحكم الأقسام والمنتجات المنتجات الأقسام الماركات مواصفات المنتجات مواصفا…" at bounding box center [594, 166] width 95 height 313
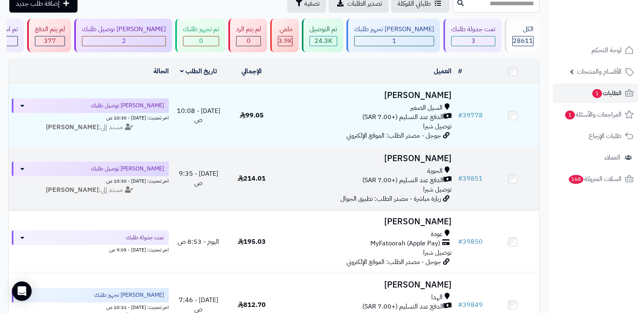
scroll to position [41, 0]
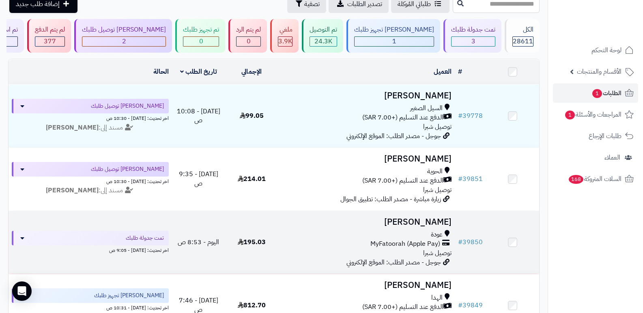
click at [430, 218] on h3 "[PERSON_NAME]" at bounding box center [366, 222] width 170 height 9
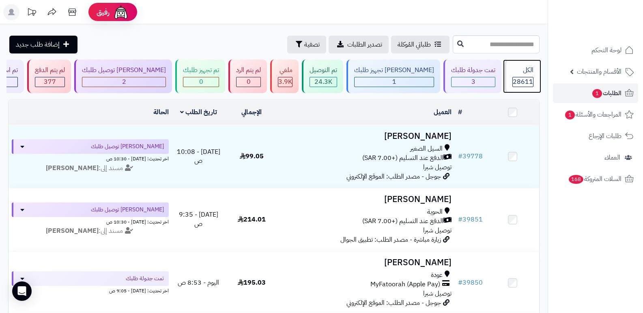
click at [533, 70] on div "الكل 28611" at bounding box center [521, 77] width 35 height 34
click at [514, 78] on span "28611" at bounding box center [522, 82] width 20 height 10
click at [505, 79] on div "الكل 28611" at bounding box center [521, 77] width 35 height 34
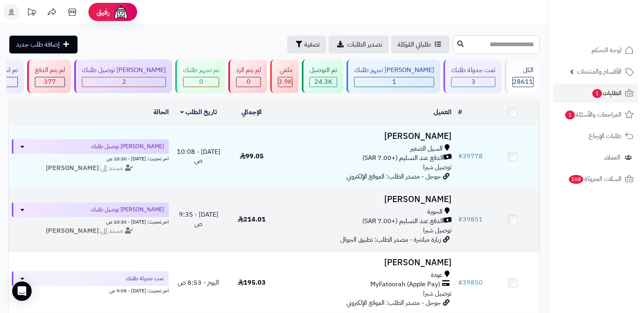
click at [416, 197] on h3 "ALharthi ALharthi" at bounding box center [366, 199] width 170 height 9
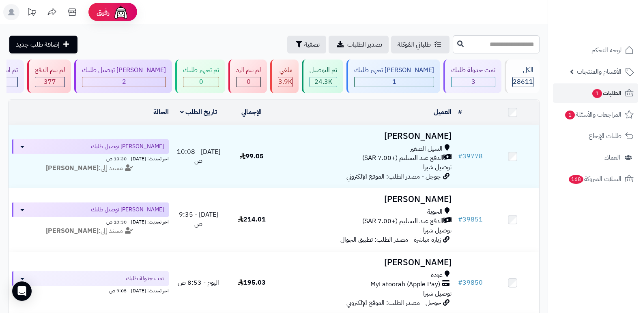
click at [435, 17] on header "رفيق ! الطلبات معالجة مكتمل إرجاع المنتجات العملاء المتواجدون الان 29582 عملاء …" at bounding box center [321, 12] width 643 height 24
click at [504, 75] on div "الكل 28611" at bounding box center [521, 77] width 35 height 34
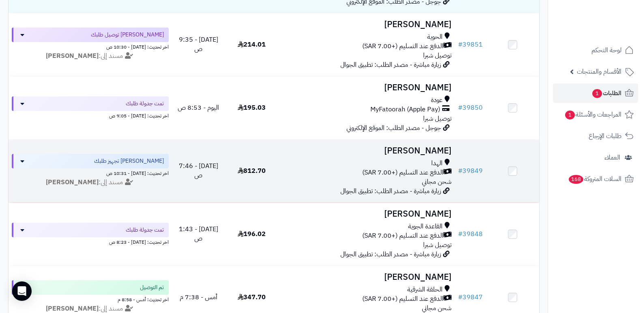
scroll to position [162, 0]
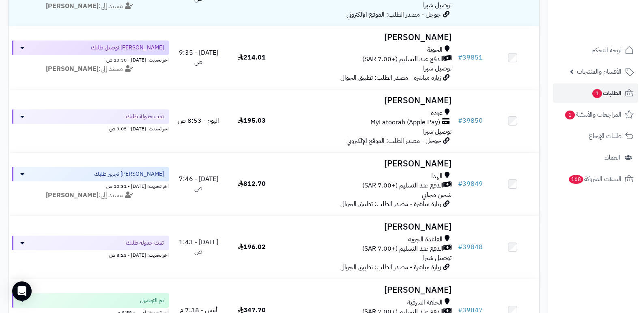
drag, startPoint x: 585, startPoint y: 246, endPoint x: 391, endPoint y: 195, distance: 200.8
click at [585, 245] on nav "لوحة التحكم الأقسام والمنتجات المنتجات الأقسام الماركات مواصفات المنتجات مواصفا…" at bounding box center [594, 166] width 95 height 313
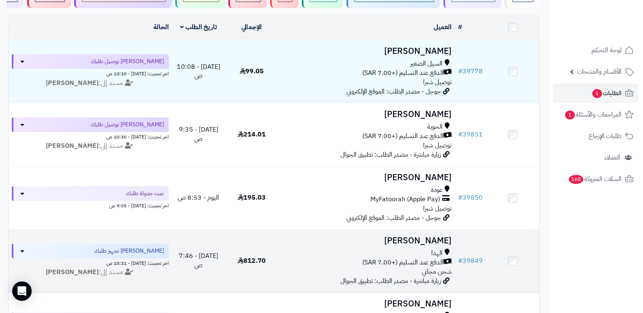
scroll to position [0, 0]
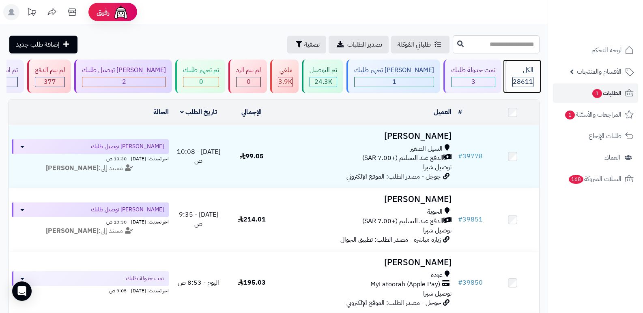
click at [514, 81] on span "28611" at bounding box center [522, 82] width 20 height 10
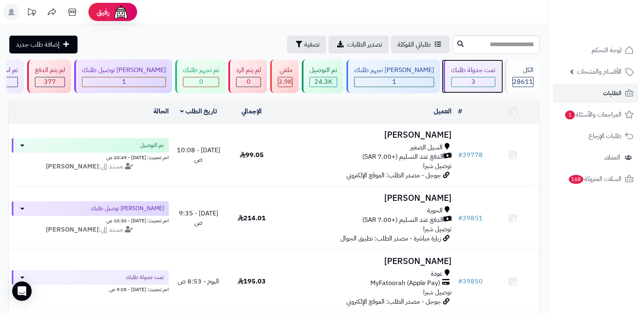
click at [469, 72] on div "تمت جدولة طلبك" at bounding box center [473, 70] width 44 height 9
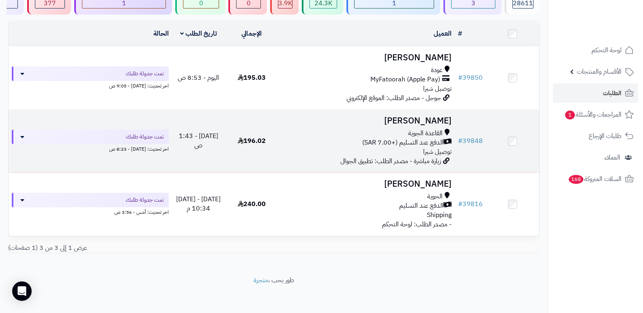
scroll to position [80, 0]
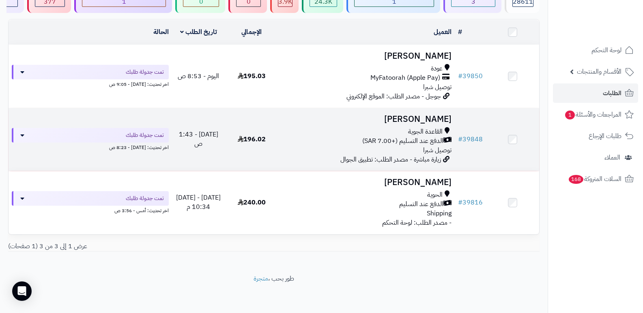
click at [436, 115] on h3 "[PERSON_NAME]" at bounding box center [366, 119] width 170 height 9
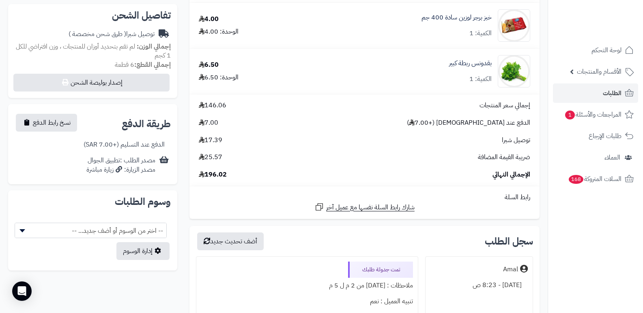
scroll to position [210, 0]
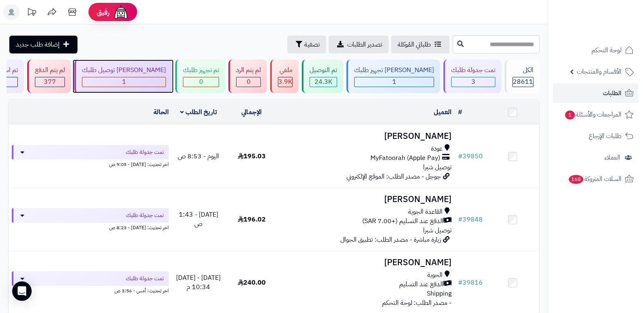
click at [149, 70] on div "جاري توصيل طلبك" at bounding box center [124, 70] width 84 height 9
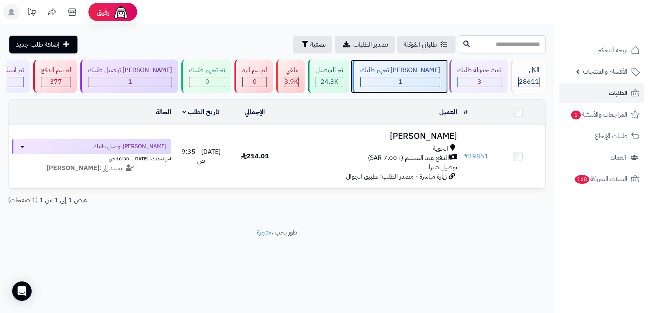
click at [403, 75] on div "[PERSON_NAME] تجهيز طلبك 1" at bounding box center [399, 77] width 94 height 34
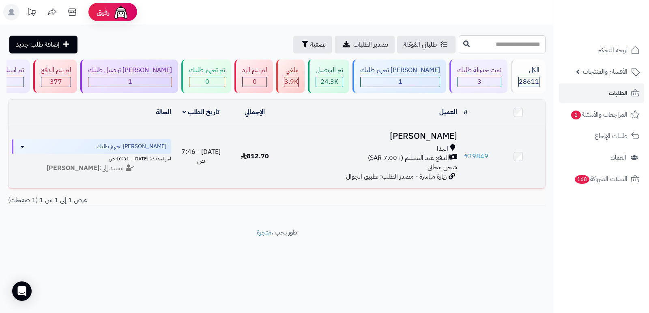
click at [431, 138] on h3 "[PERSON_NAME]" at bounding box center [371, 136] width 172 height 9
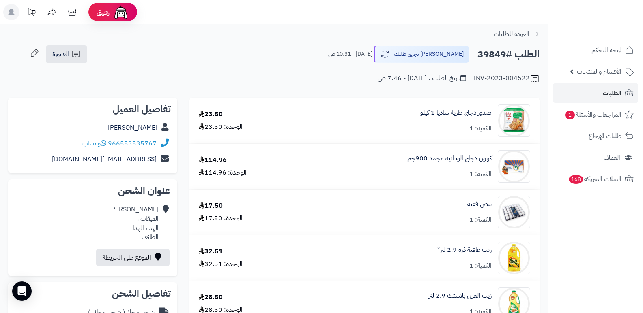
click at [634, 0] on div at bounding box center [594, 17] width 95 height 35
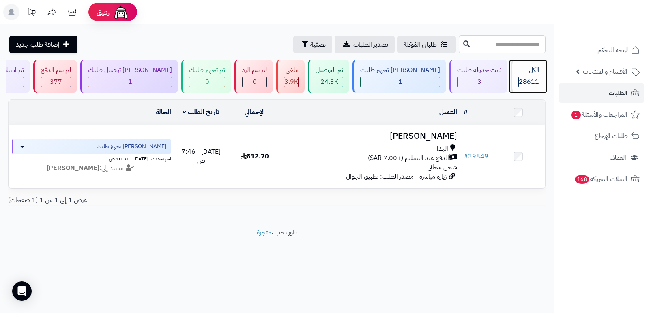
click at [519, 84] on span "28611" at bounding box center [528, 82] width 20 height 10
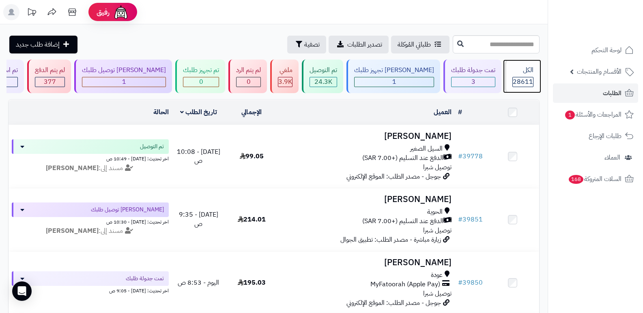
click at [524, 71] on div "الكل" at bounding box center [522, 70] width 21 height 9
click at [606, 227] on nav "لوحة التحكم الأقسام والمنتجات المنتجات الأقسام الماركات مواصفات المنتجات مواصفا…" at bounding box center [594, 166] width 95 height 313
click at [524, 77] on span "28611" at bounding box center [522, 82] width 20 height 10
click at [529, 78] on span "28611" at bounding box center [522, 82] width 20 height 10
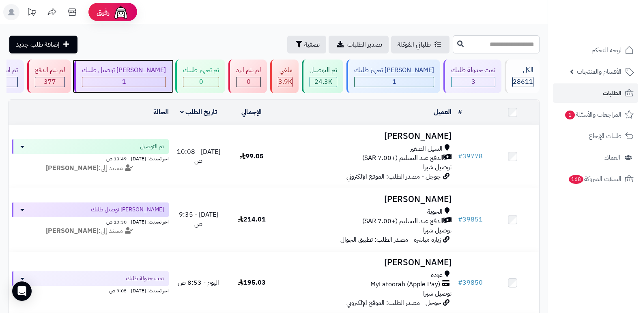
click at [161, 68] on div "[PERSON_NAME] توصيل طلبك" at bounding box center [124, 70] width 84 height 9
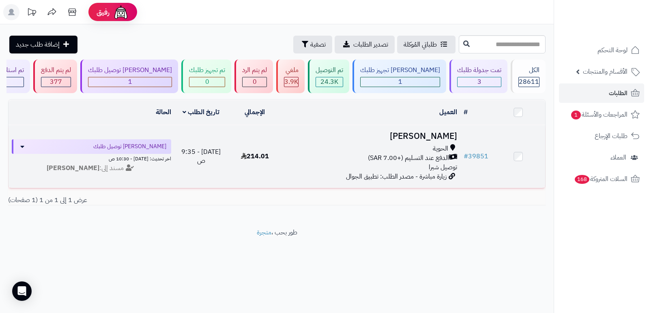
click at [447, 135] on h3 "[PERSON_NAME]" at bounding box center [371, 136] width 172 height 9
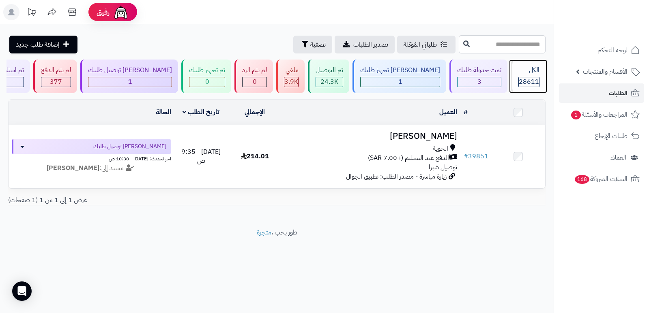
click at [523, 83] on span "28611" at bounding box center [528, 82] width 20 height 10
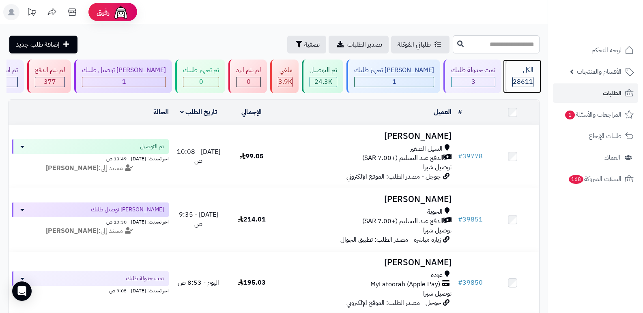
click at [523, 83] on span "28611" at bounding box center [522, 82] width 20 height 10
click at [525, 82] on span "28611" at bounding box center [522, 82] width 20 height 10
click at [517, 74] on div "الكل" at bounding box center [522, 70] width 21 height 9
click at [512, 83] on span "28611" at bounding box center [522, 82] width 20 height 10
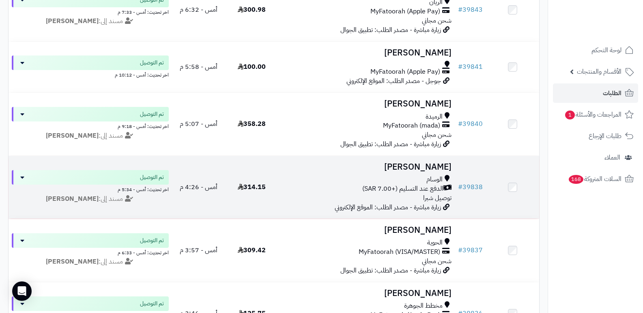
scroll to position [608, 0]
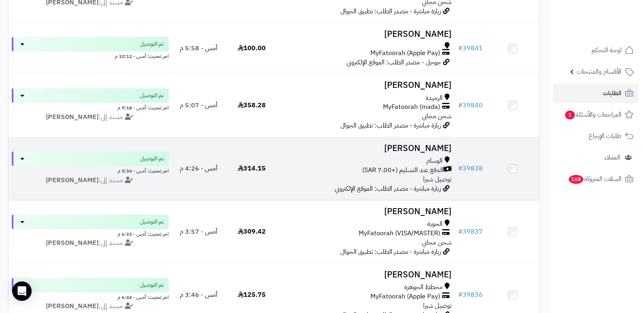
click at [423, 147] on h3 "[PERSON_NAME]" at bounding box center [366, 148] width 170 height 9
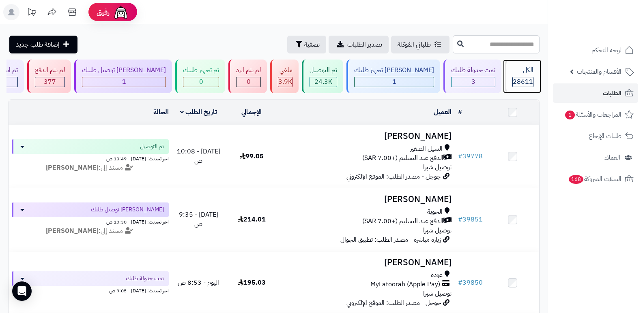
click at [518, 69] on div "الكل" at bounding box center [522, 70] width 21 height 9
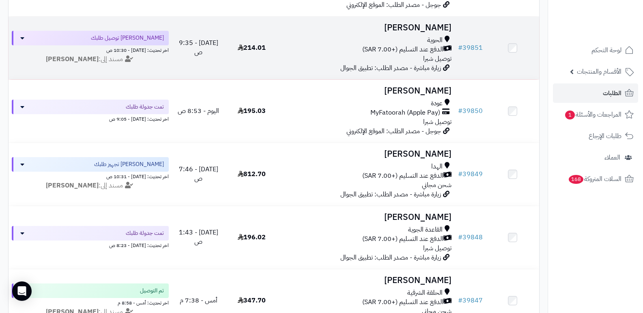
scroll to position [41, 0]
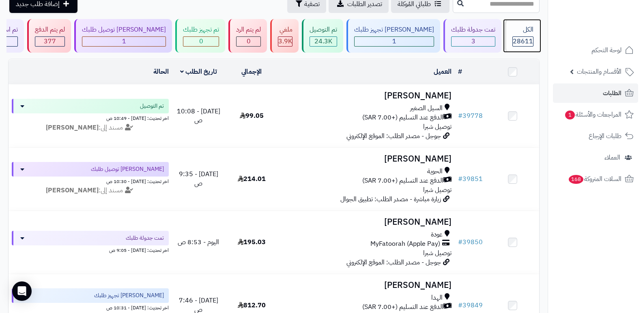
click at [525, 43] on span "28611" at bounding box center [522, 41] width 20 height 10
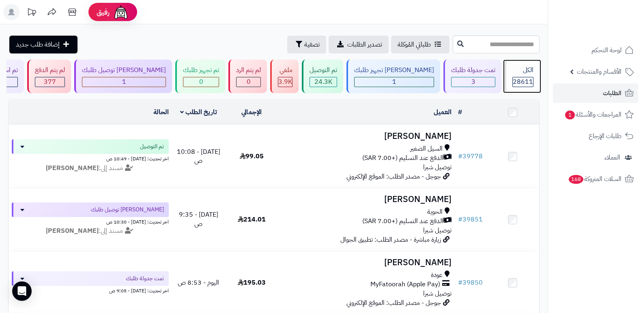
click at [525, 75] on div "الكل" at bounding box center [522, 70] width 21 height 9
click at [523, 80] on span "28611" at bounding box center [522, 82] width 20 height 10
click at [527, 71] on div "الكل" at bounding box center [522, 70] width 21 height 9
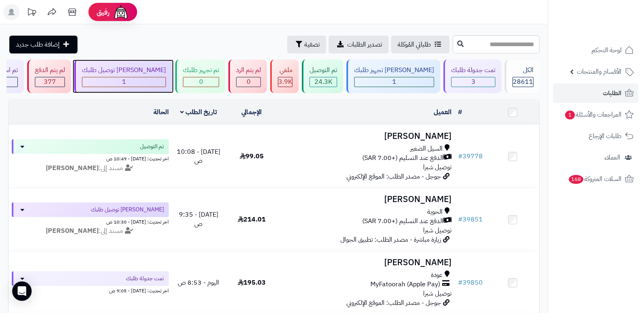
click at [145, 72] on div "جاري توصيل طلبك" at bounding box center [124, 70] width 84 height 9
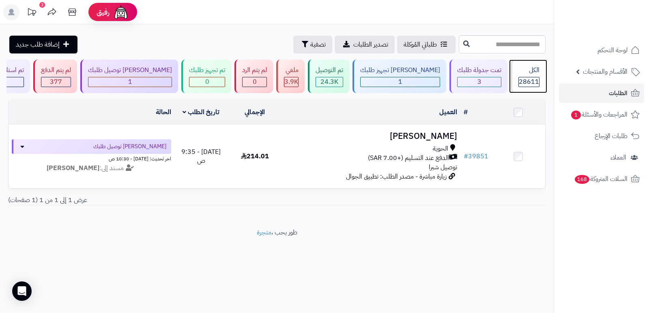
click at [520, 78] on span "28611" at bounding box center [528, 82] width 20 height 10
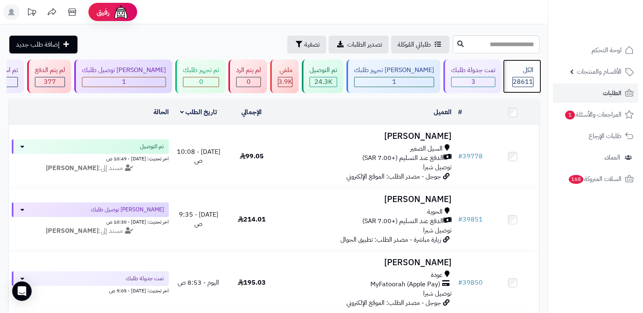
click at [521, 81] on span "28611" at bounding box center [522, 82] width 20 height 10
click at [509, 76] on div "الكل 28611" at bounding box center [521, 77] width 35 height 34
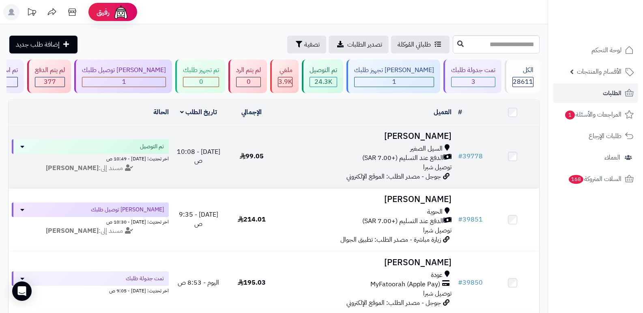
scroll to position [81, 0]
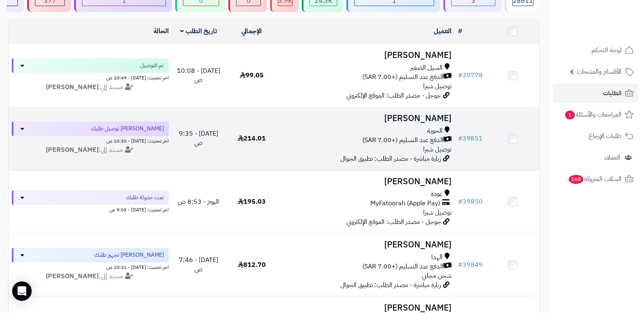
click at [423, 119] on h3 "[PERSON_NAME]" at bounding box center [366, 118] width 170 height 9
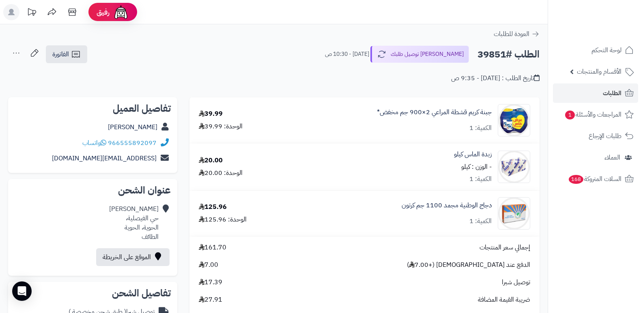
scroll to position [203, 0]
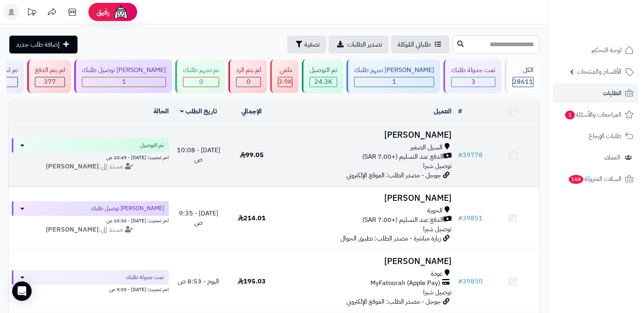
scroll to position [81, 0]
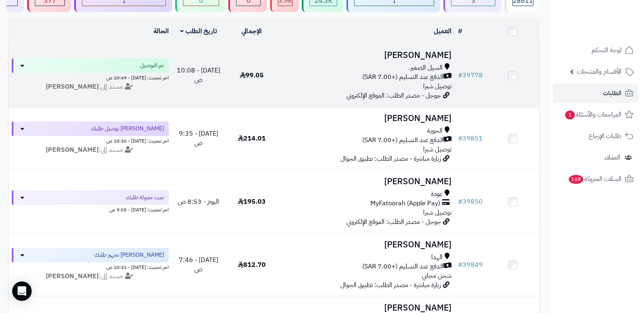
click at [431, 58] on h3 "[PERSON_NAME]" at bounding box center [366, 55] width 170 height 9
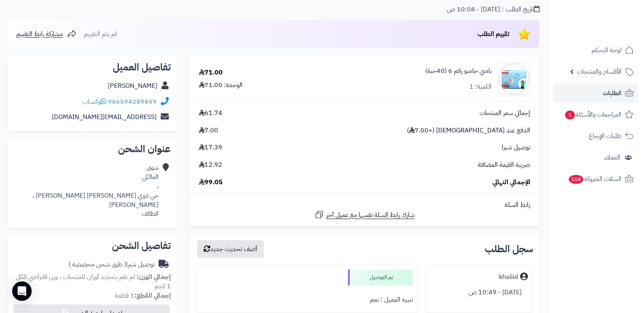
scroll to position [162, 0]
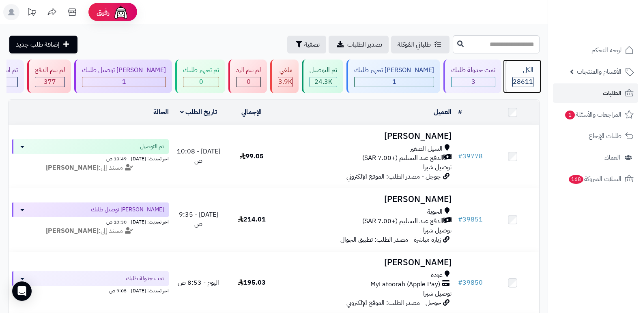
click at [518, 73] on div "الكل" at bounding box center [522, 70] width 21 height 9
click at [516, 67] on div "الكل" at bounding box center [522, 70] width 21 height 9
click at [518, 77] on span "28611" at bounding box center [522, 82] width 20 height 10
click at [526, 84] on span "28611" at bounding box center [522, 82] width 20 height 10
click at [525, 77] on span "28611" at bounding box center [522, 82] width 20 height 10
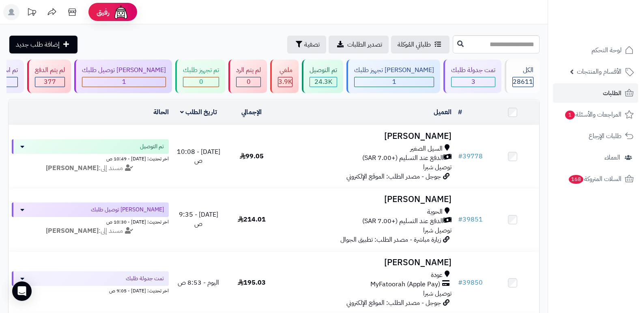
click at [386, 12] on header "رفيق ! الطلبات معالجة مكتمل إرجاع المنتجات العملاء المتواجدون الان 29583 عملاء …" at bounding box center [321, 12] width 643 height 24
click at [401, 73] on div "[PERSON_NAME] تجهيز طلبك" at bounding box center [394, 70] width 80 height 9
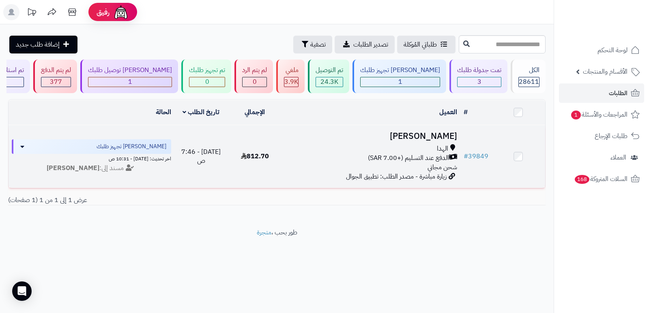
click at [450, 132] on h3 "[PERSON_NAME]" at bounding box center [371, 136] width 172 height 9
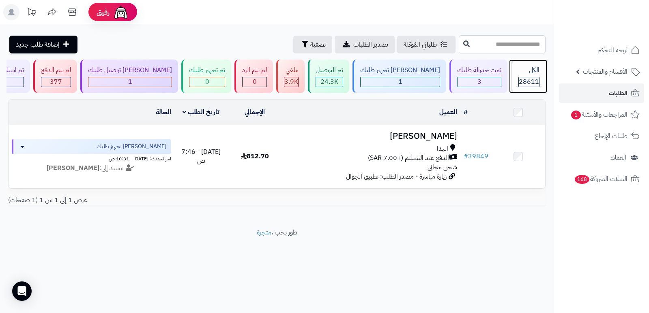
click at [522, 77] on span "28611" at bounding box center [528, 82] width 20 height 10
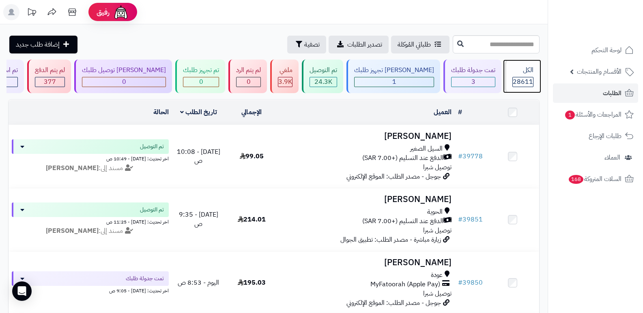
click at [525, 77] on span "28611" at bounding box center [522, 82] width 20 height 10
click at [506, 70] on div "الكل 28611" at bounding box center [521, 77] width 35 height 34
click at [529, 82] on span "28611" at bounding box center [522, 82] width 20 height 10
click at [514, 75] on div "الكل 28611" at bounding box center [521, 77] width 35 height 34
click at [524, 84] on span "28611" at bounding box center [522, 82] width 20 height 10
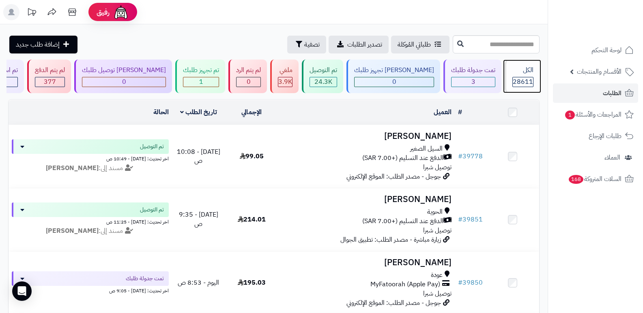
drag, startPoint x: 534, startPoint y: 75, endPoint x: 529, endPoint y: 74, distance: 5.4
click at [533, 75] on div "الكل 28611" at bounding box center [521, 77] width 35 height 34
click at [526, 73] on div "الكل" at bounding box center [522, 70] width 21 height 9
click at [523, 76] on div "الكل 28611" at bounding box center [521, 77] width 35 height 34
click at [524, 69] on div "الكل" at bounding box center [522, 70] width 21 height 9
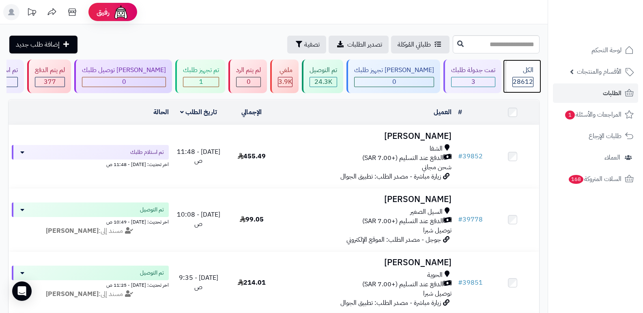
click at [507, 77] on div "الكل 28612" at bounding box center [521, 77] width 35 height 34
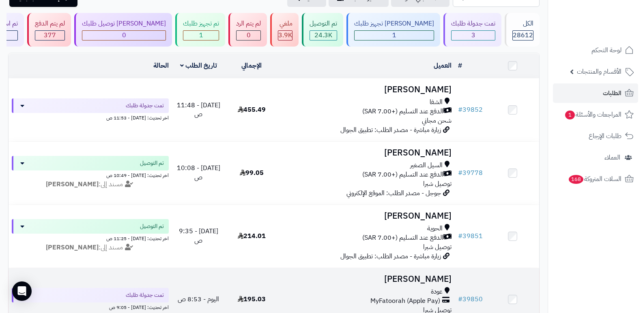
scroll to position [41, 0]
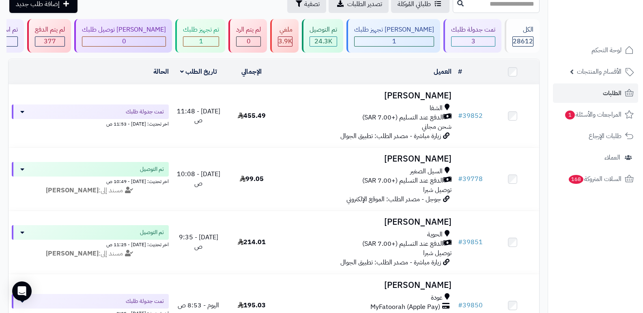
click at [591, 242] on nav "لوحة التحكم الأقسام والمنتجات المنتجات الأقسام الماركات مواصفات المنتجات مواصفا…" at bounding box center [594, 166] width 95 height 313
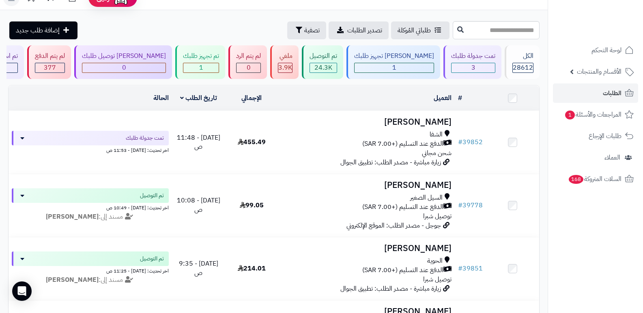
scroll to position [0, 0]
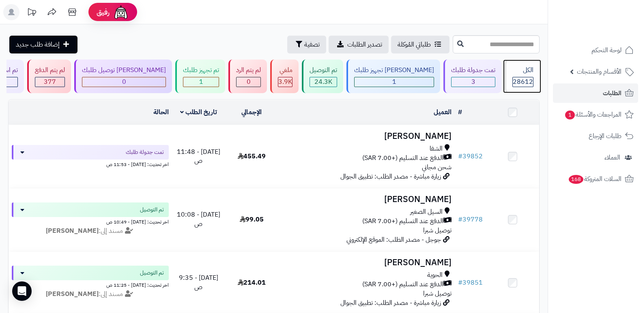
click at [525, 70] on div "الكل" at bounding box center [522, 70] width 21 height 9
